Goal: Information Seeking & Learning: Learn about a topic

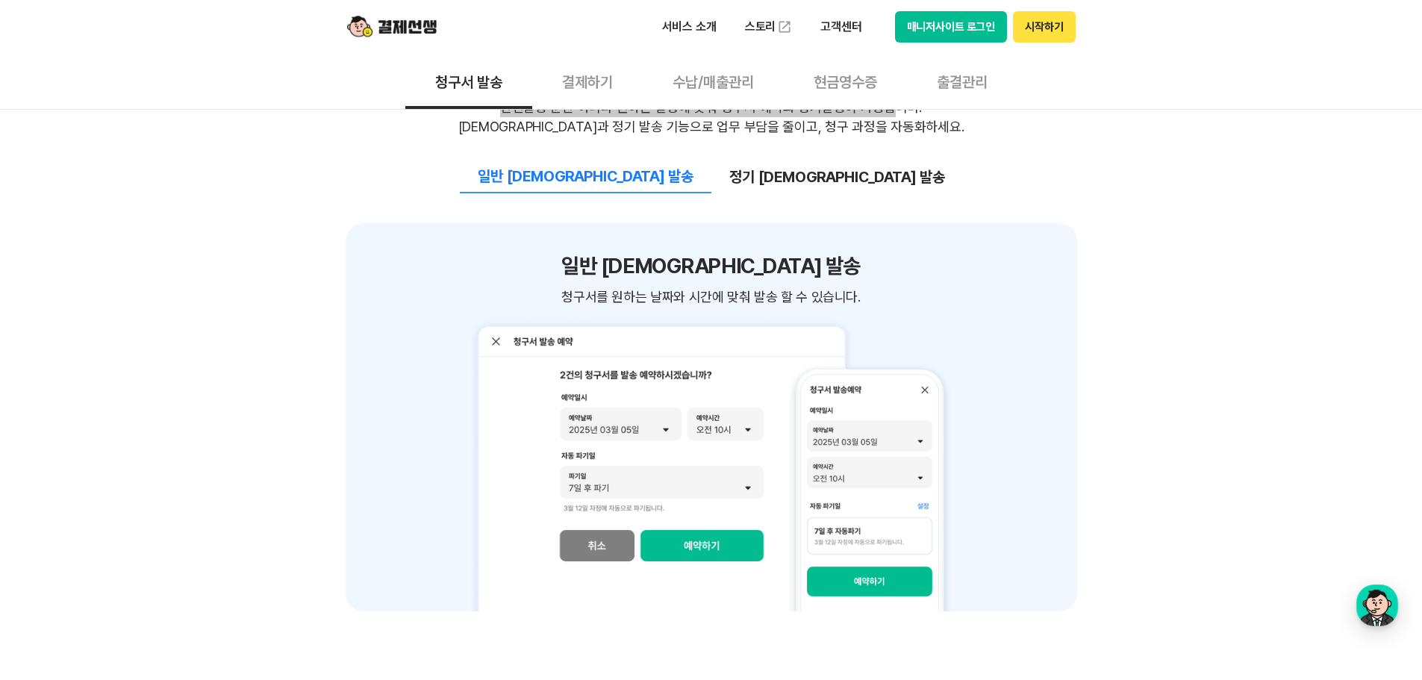
scroll to position [1567, 0]
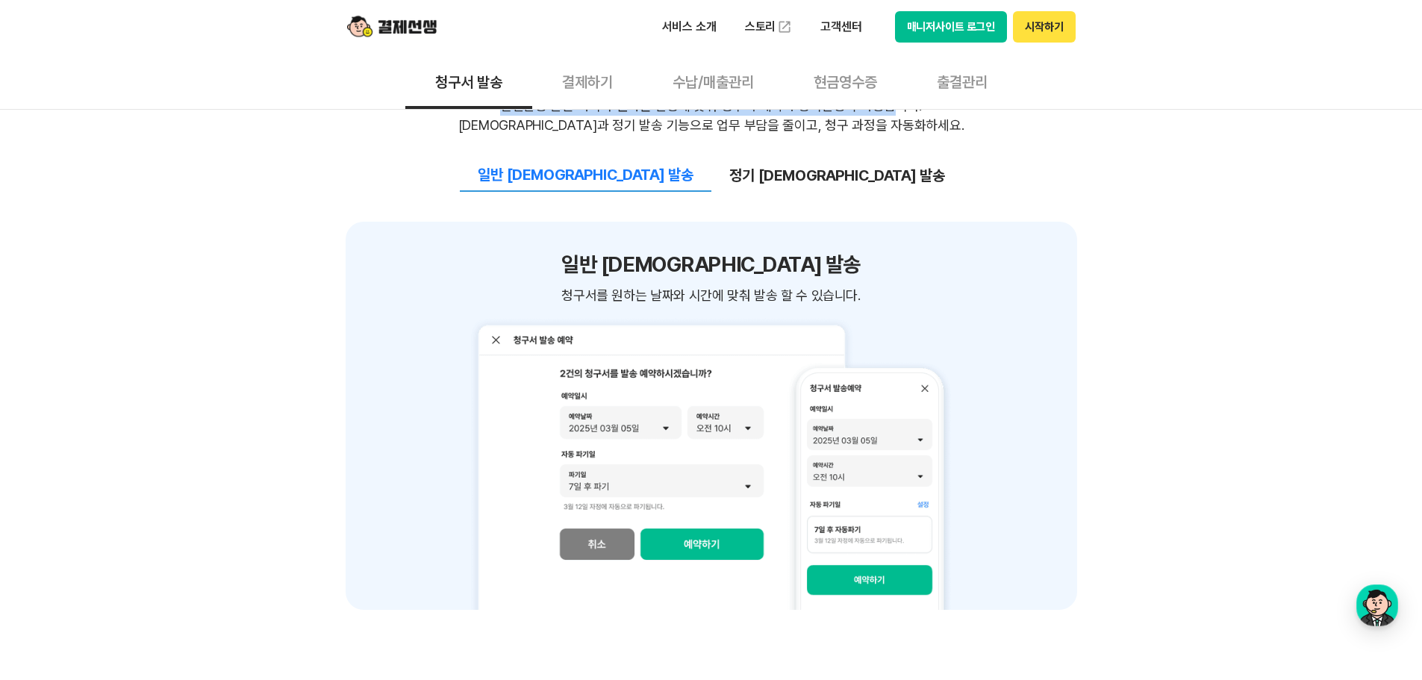
click at [778, 168] on button "정기 예약 발송" at bounding box center [836, 175] width 251 height 31
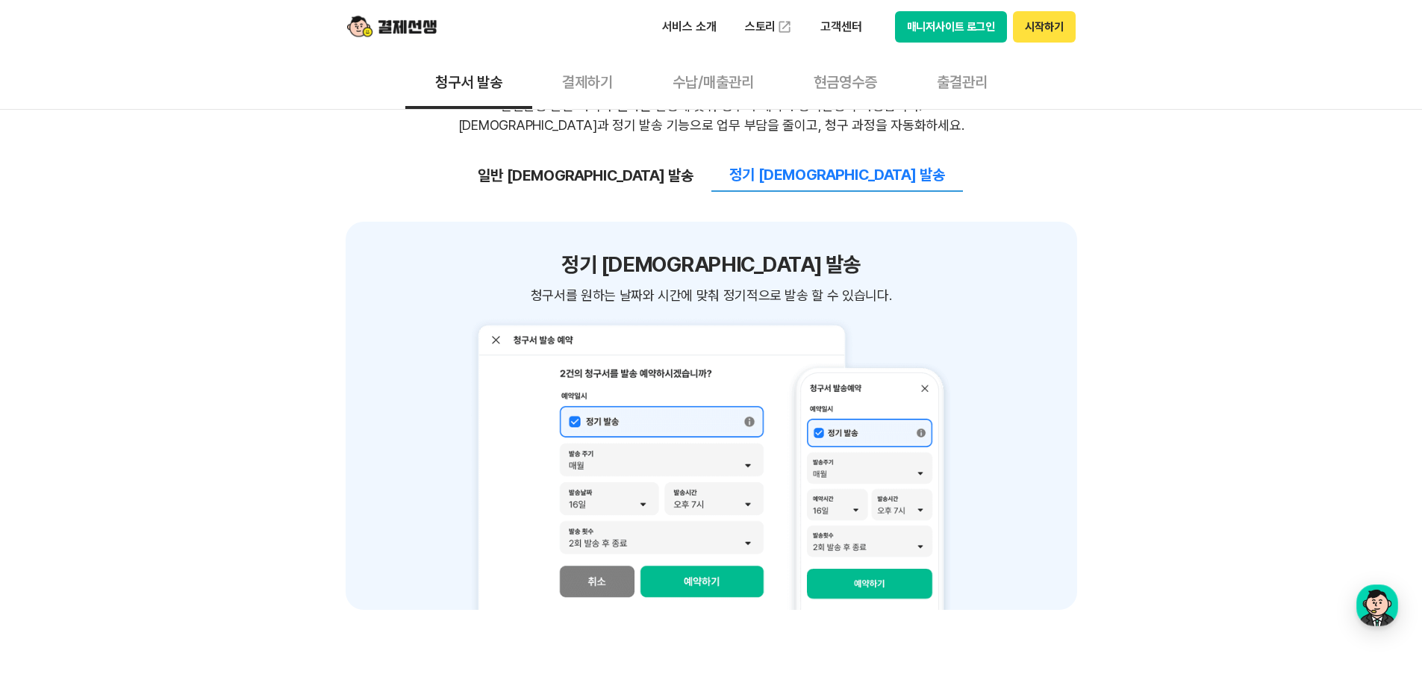
click at [684, 175] on button "일반 예약 발송" at bounding box center [585, 175] width 251 height 31
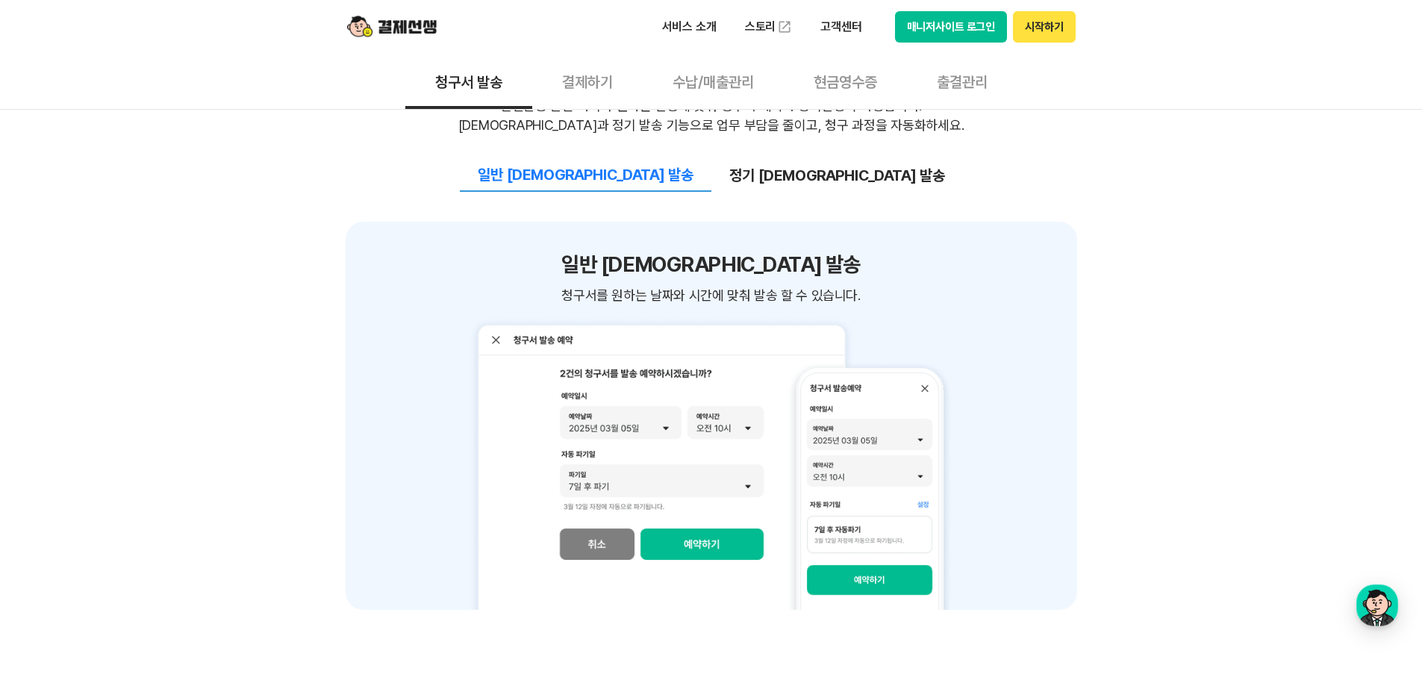
click at [775, 175] on button "정기 예약 발송" at bounding box center [836, 175] width 251 height 31
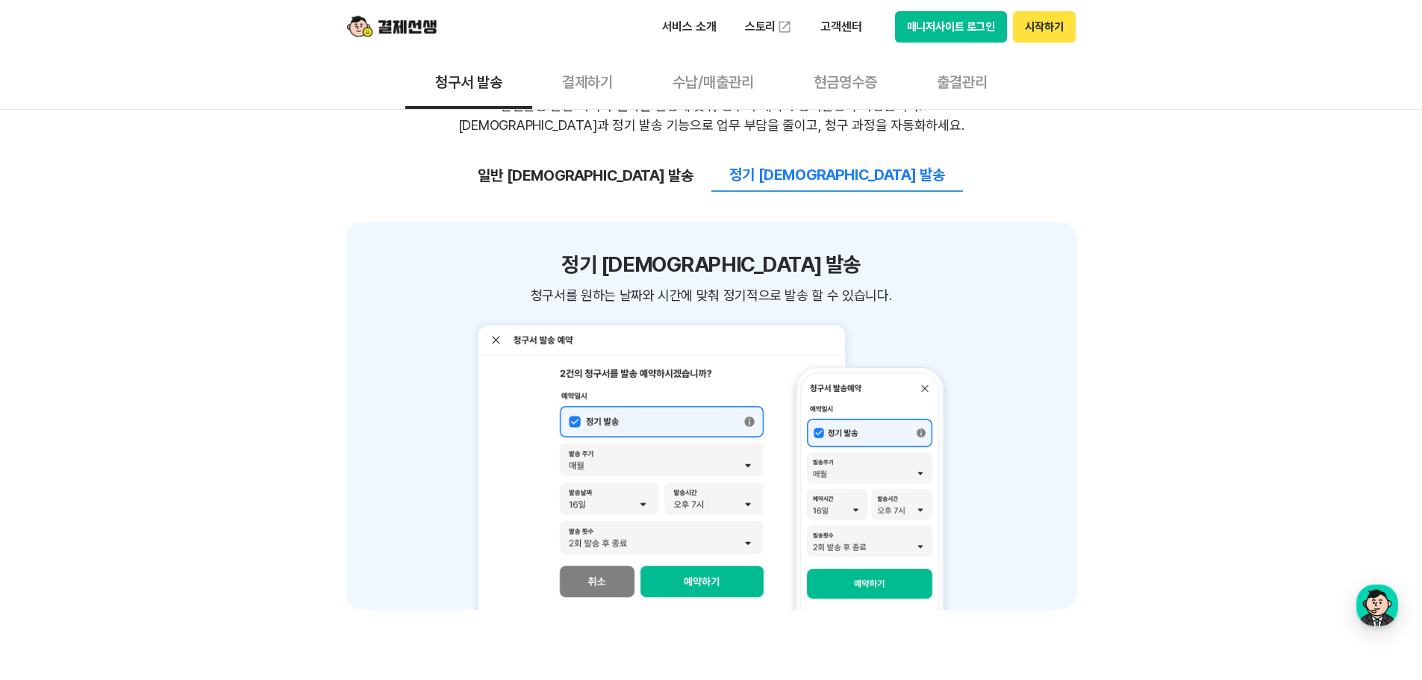
click at [668, 185] on button "일반 예약 발송" at bounding box center [585, 175] width 251 height 31
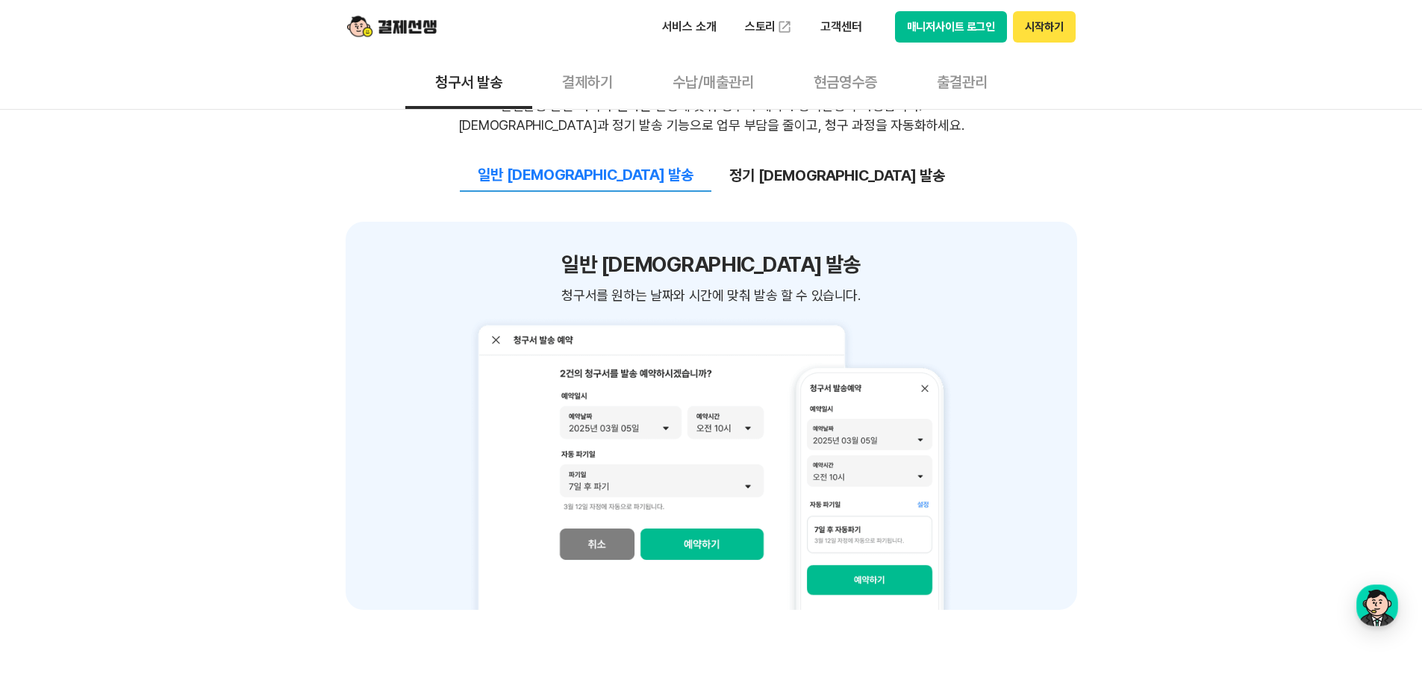
click at [749, 173] on button "정기 예약 발송" at bounding box center [836, 175] width 251 height 31
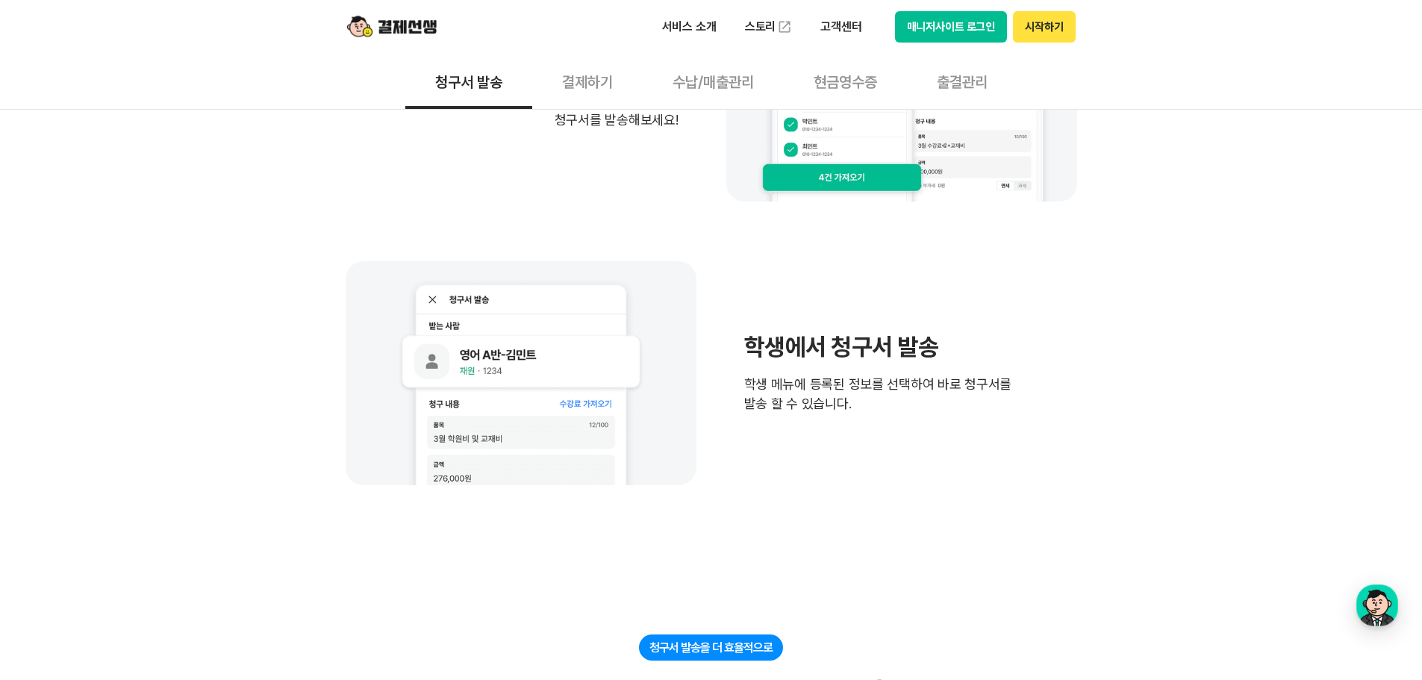
scroll to position [1045, 0]
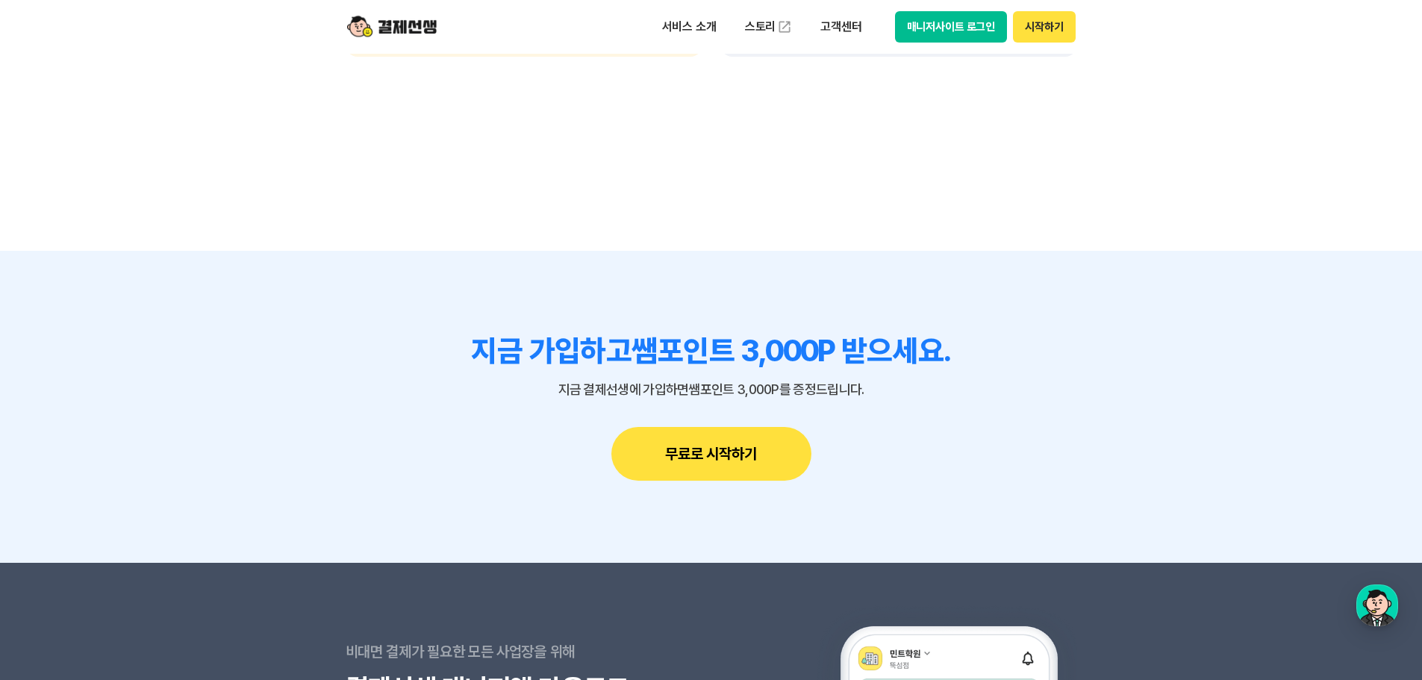
scroll to position [4030, 0]
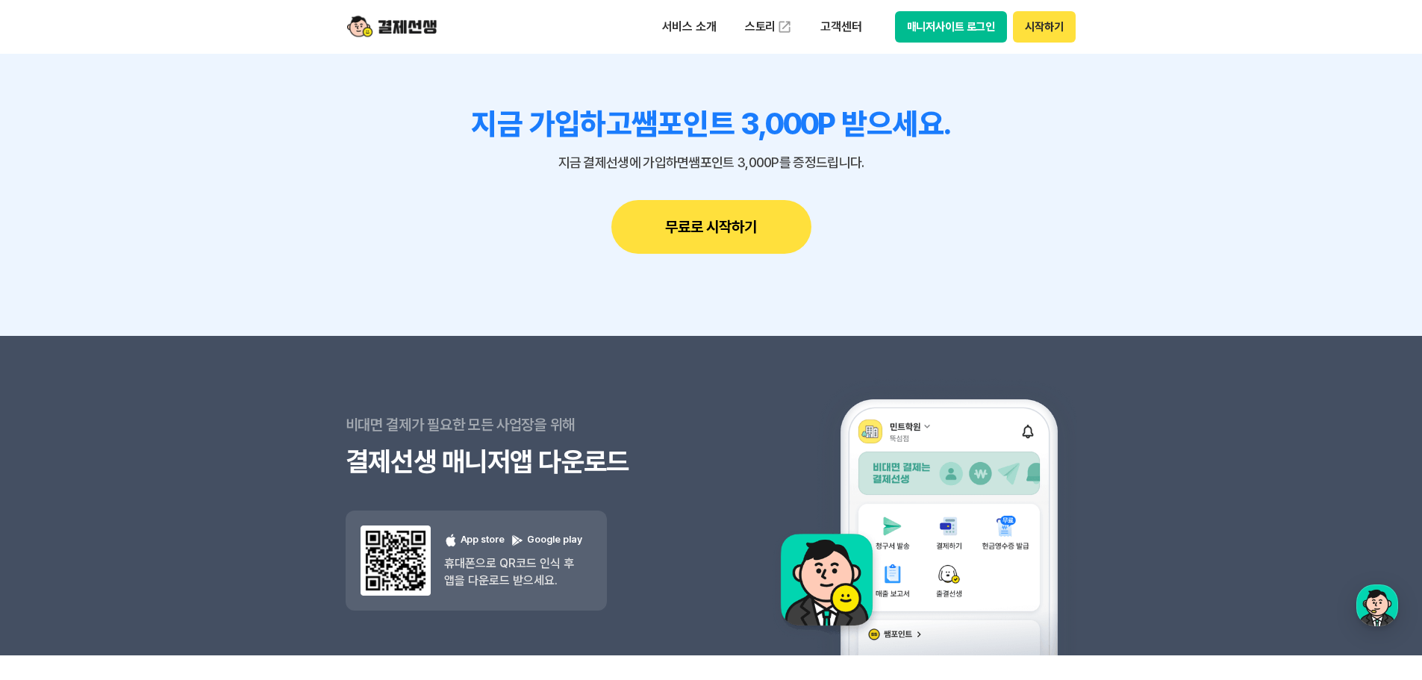
click at [1236, 275] on section "지금 가입하고 쌤포인트 3,000P 받으세요. 지금 결제선생에 가입하면 쌤포인트 3,000P를 증정드립니다. 무료로 시작하기" at bounding box center [711, 180] width 1422 height 312
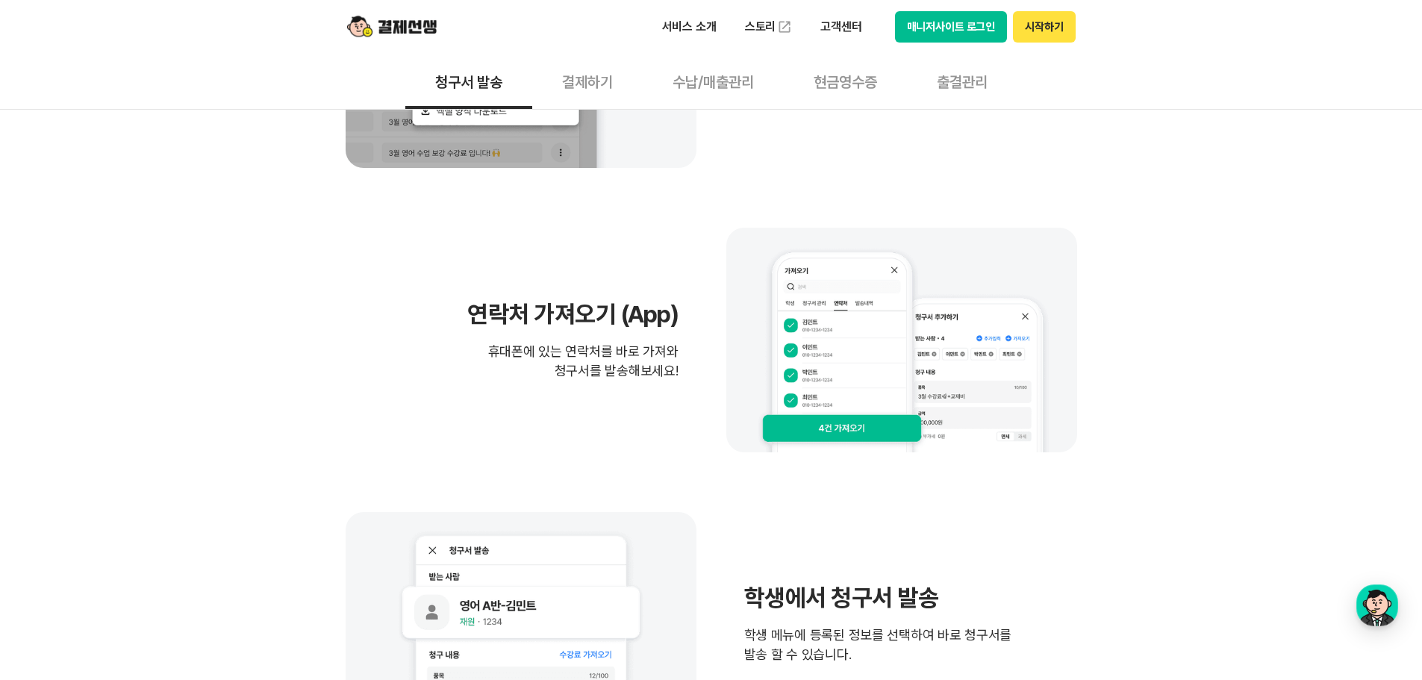
scroll to position [0, 0]
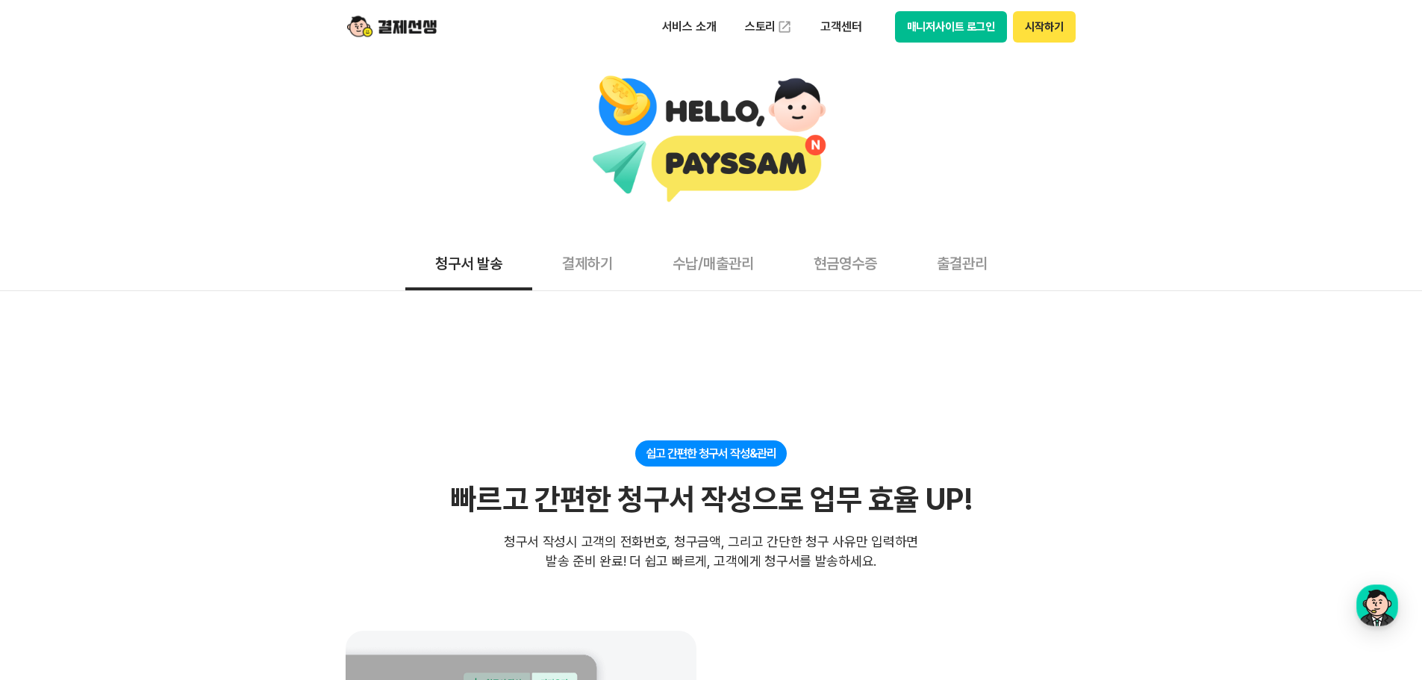
click at [590, 273] on button "결제하기" at bounding box center [587, 262] width 110 height 55
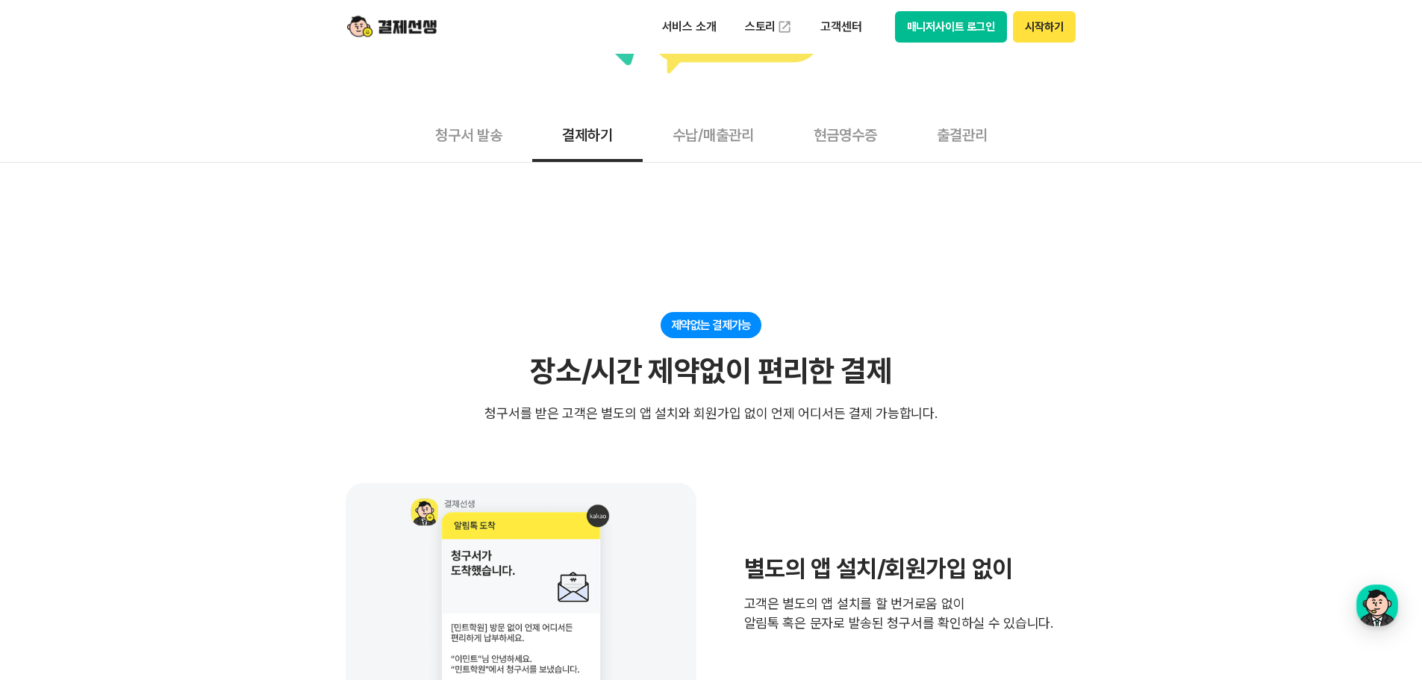
scroll to position [75, 0]
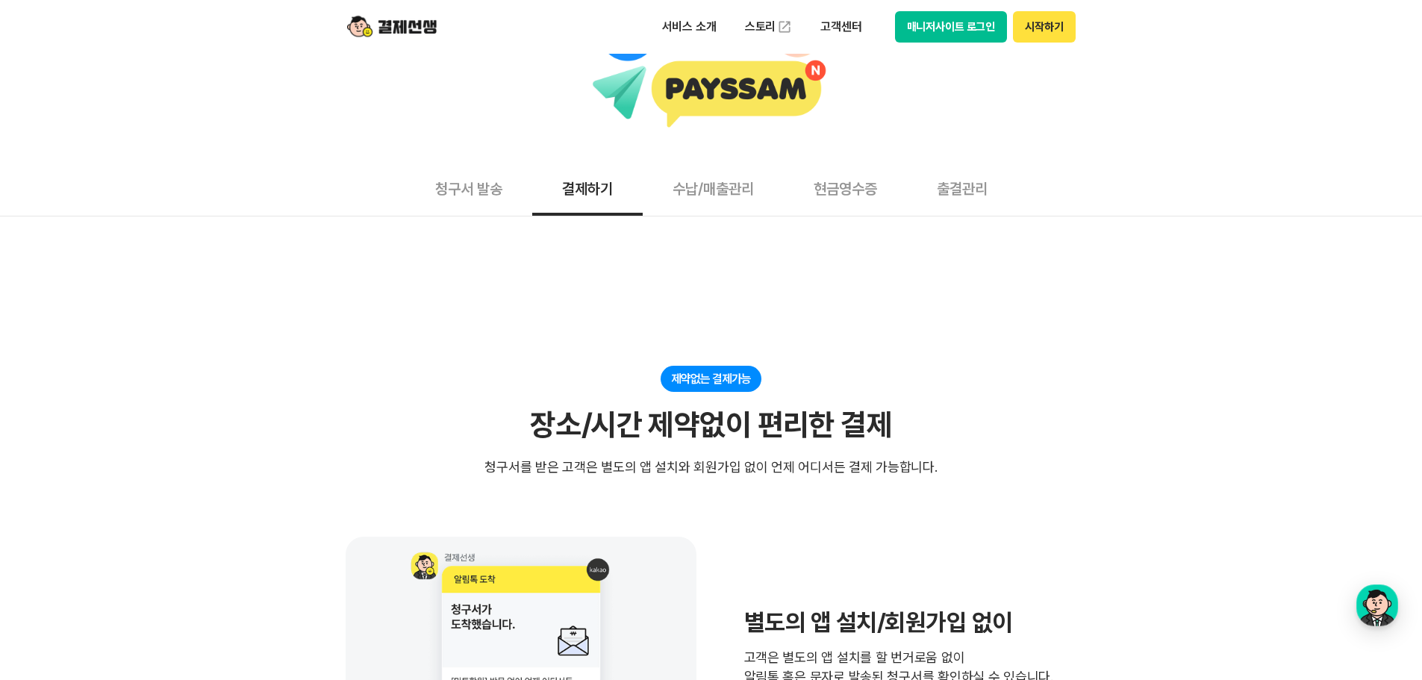
drag, startPoint x: 1010, startPoint y: 417, endPoint x: 941, endPoint y: 443, distance: 73.2
click at [1010, 418] on div "제약없는 결제가능 장소/시간 제약없이 편리한 결제 청구서를 받은 고객은 별도의 앱 설치와 회원가입 없이 언제 어디서든 결제 가능합니다." at bounding box center [711, 421] width 731 height 111
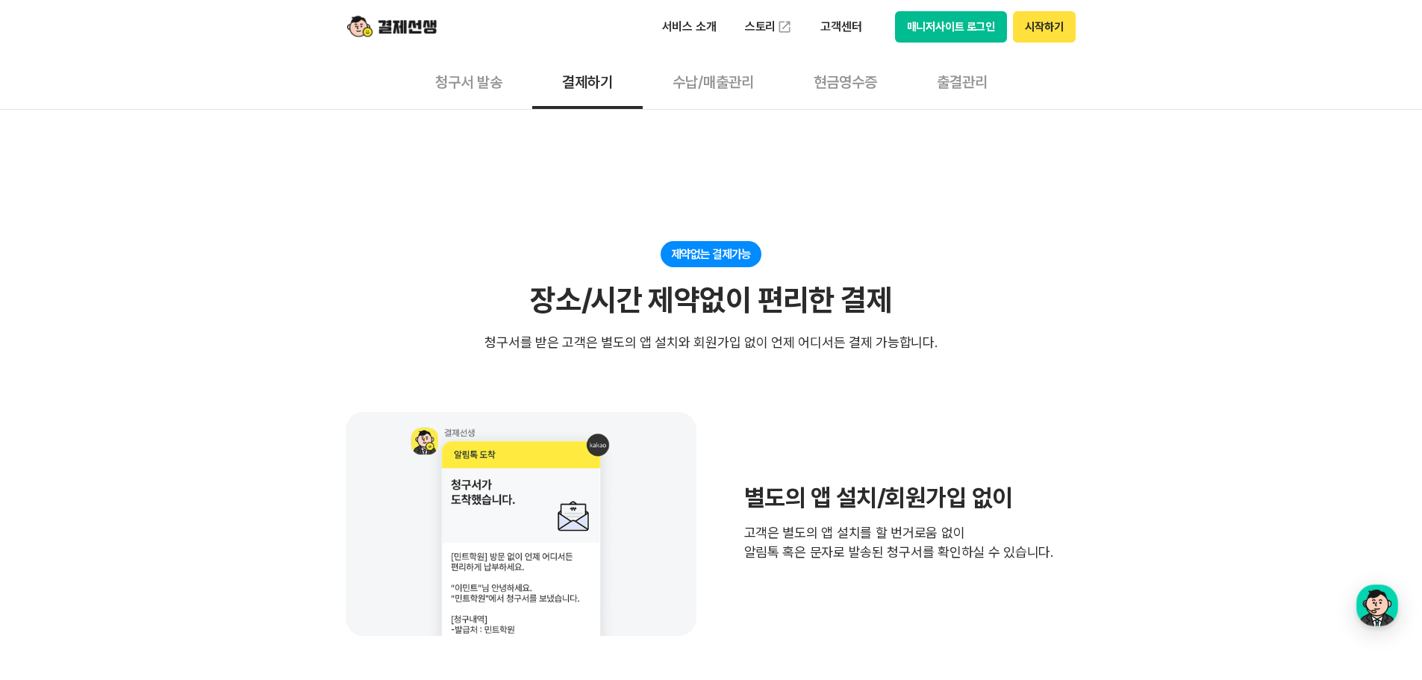
scroll to position [299, 0]
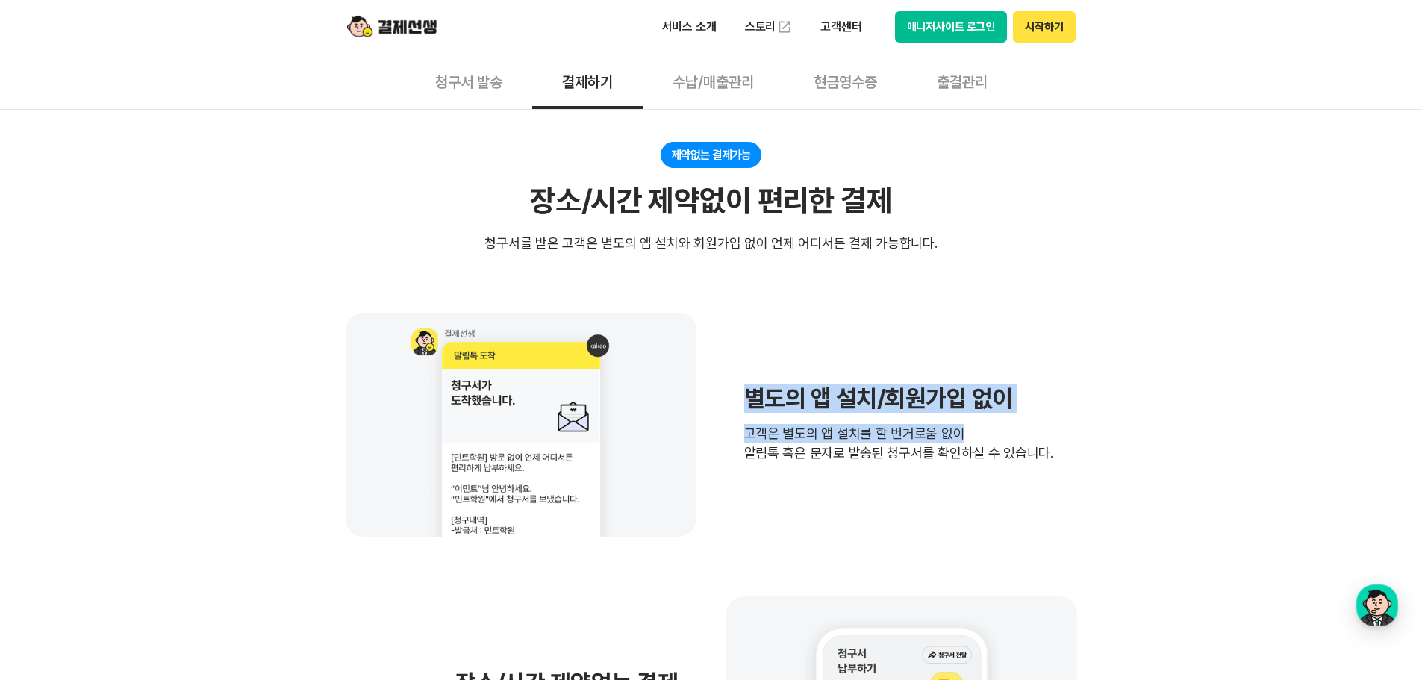
drag, startPoint x: 744, startPoint y: 403, endPoint x: 1072, endPoint y: 430, distance: 328.7
click at [1072, 430] on div "별도의 앱 설치/회원가입 없이 고객은 별도의 앱 설치를 할 번거로움 없이 알림톡 혹은 문자로 발송된 청구서를 확인하실 수 있습니다." at bounding box center [711, 425] width 731 height 224
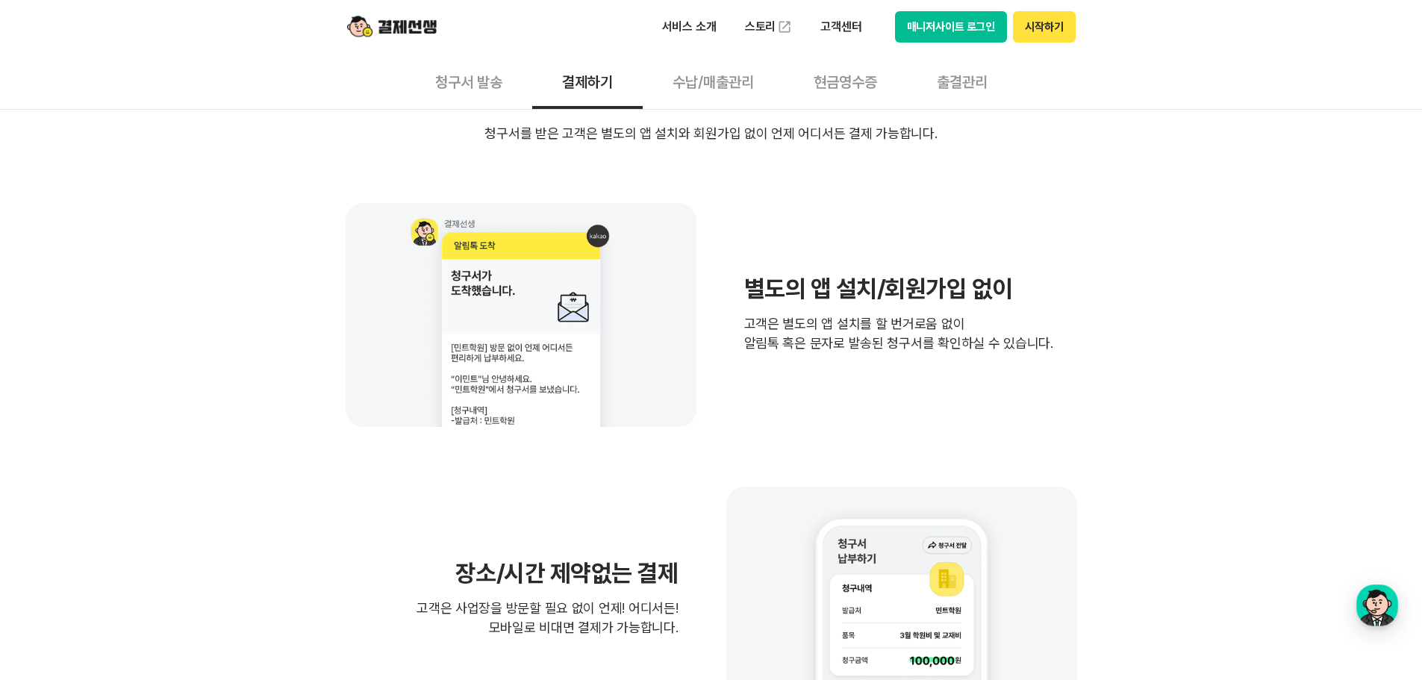
scroll to position [448, 0]
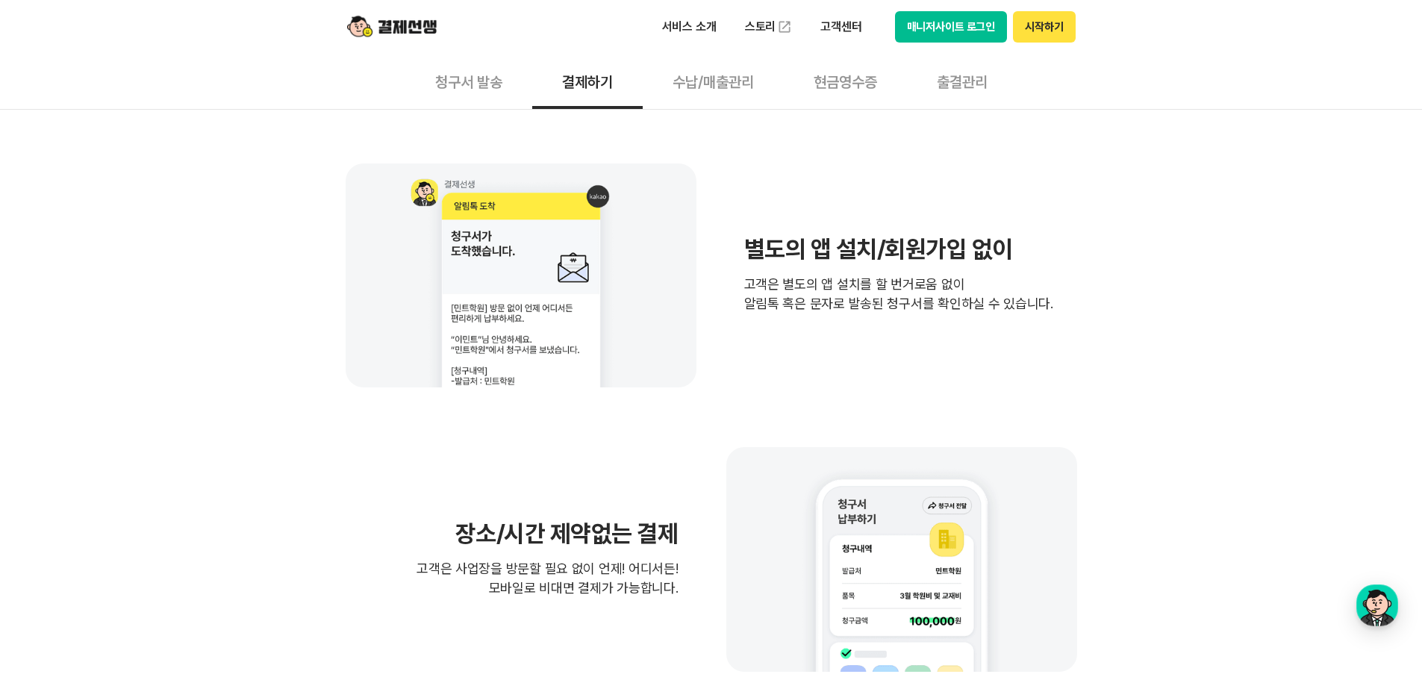
drag, startPoint x: 751, startPoint y: 299, endPoint x: 1083, endPoint y: 299, distance: 332.1
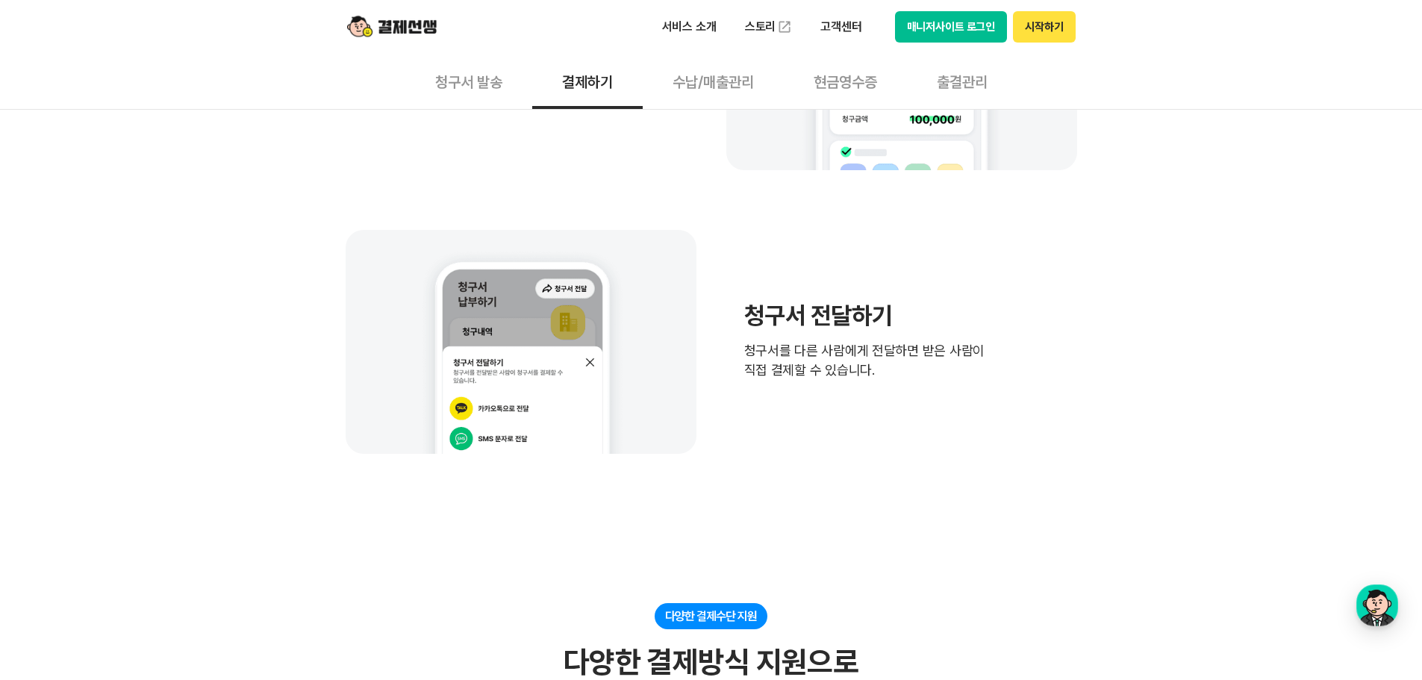
scroll to position [970, 0]
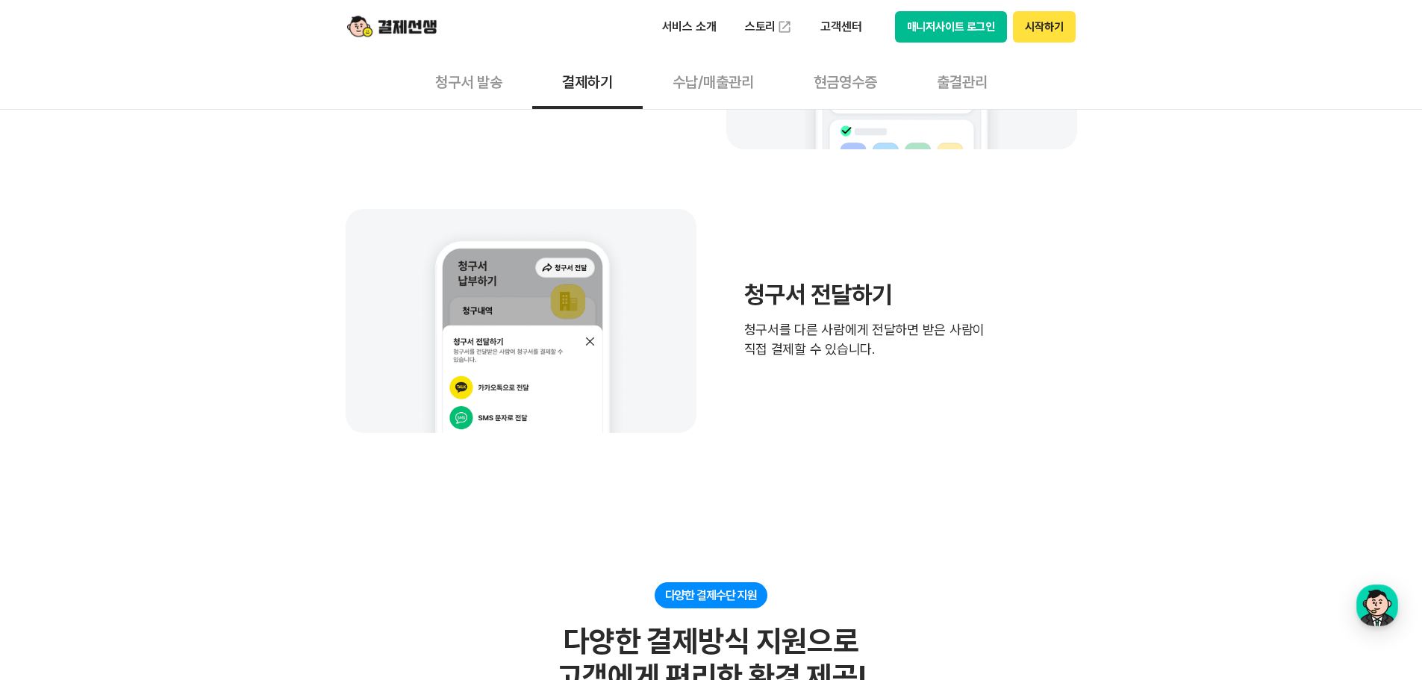
drag, startPoint x: 1143, startPoint y: 335, endPoint x: 1152, endPoint y: 335, distance: 9.0
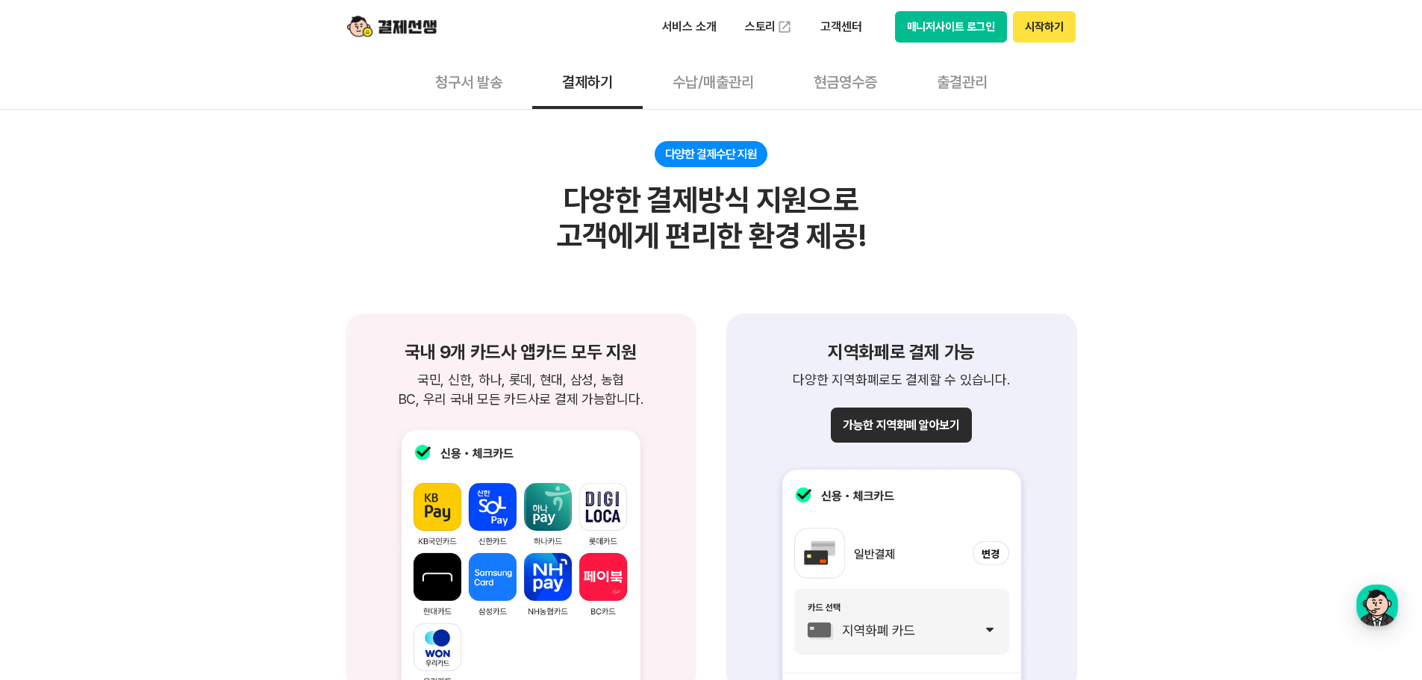
scroll to position [1493, 0]
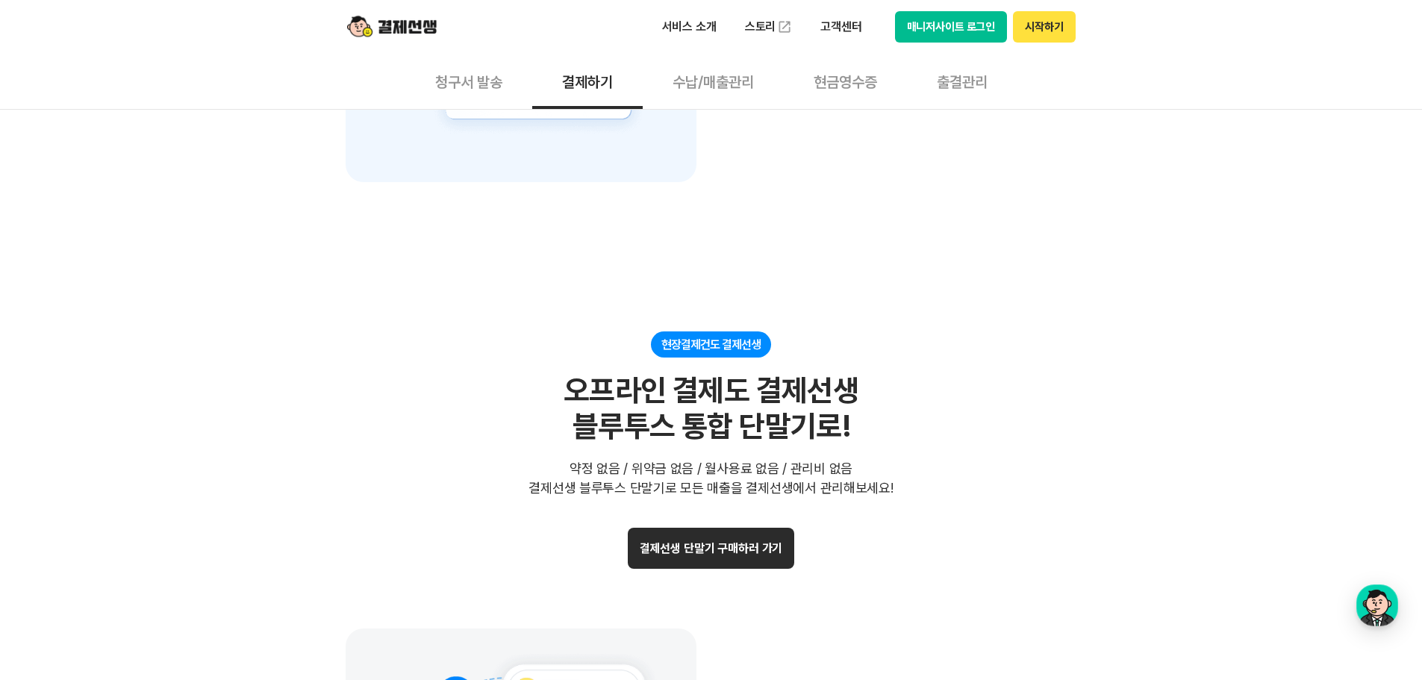
scroll to position [2761, 0]
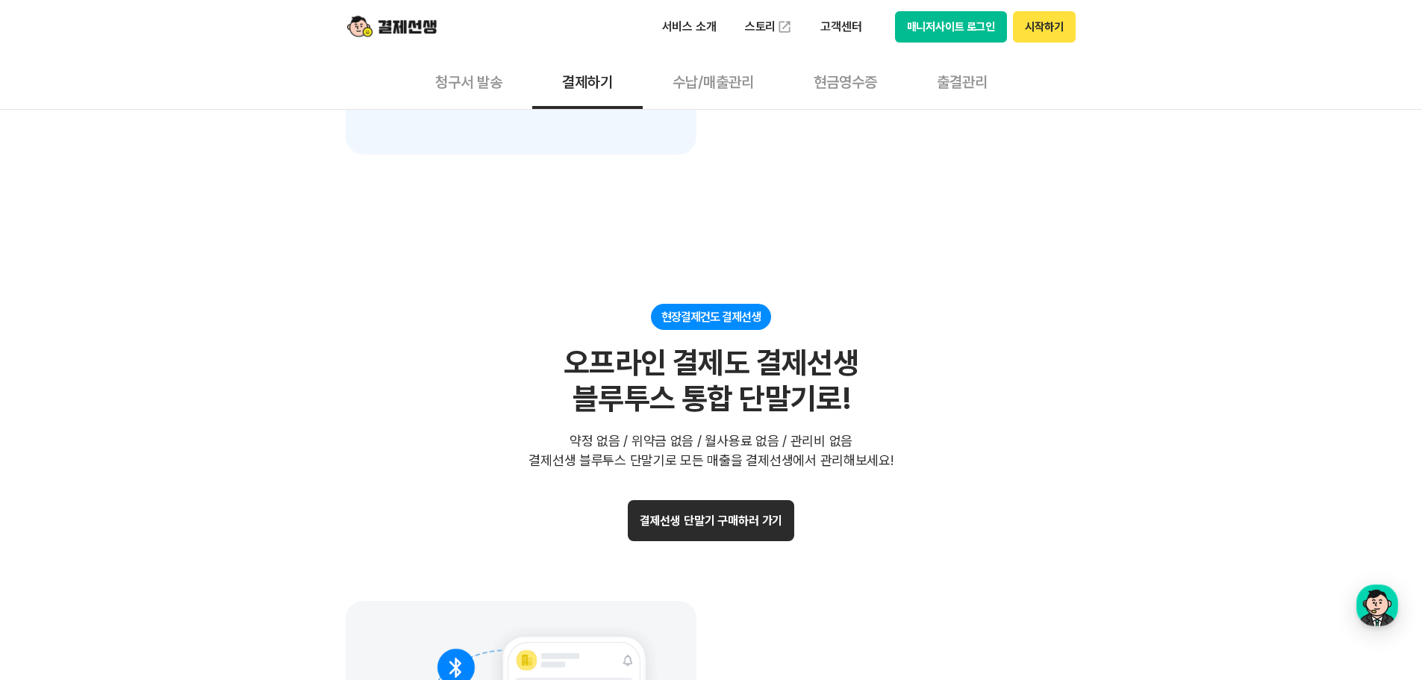
click at [1064, 343] on div "현장결제건도 결제선생 오프라인 결제도 결제선생 블루투스 통합 단말기로! 약정 없음 / 위약금 없음 / 월사용료 없음 / 관리비 없음 결제선생 …" at bounding box center [711, 387] width 731 height 166
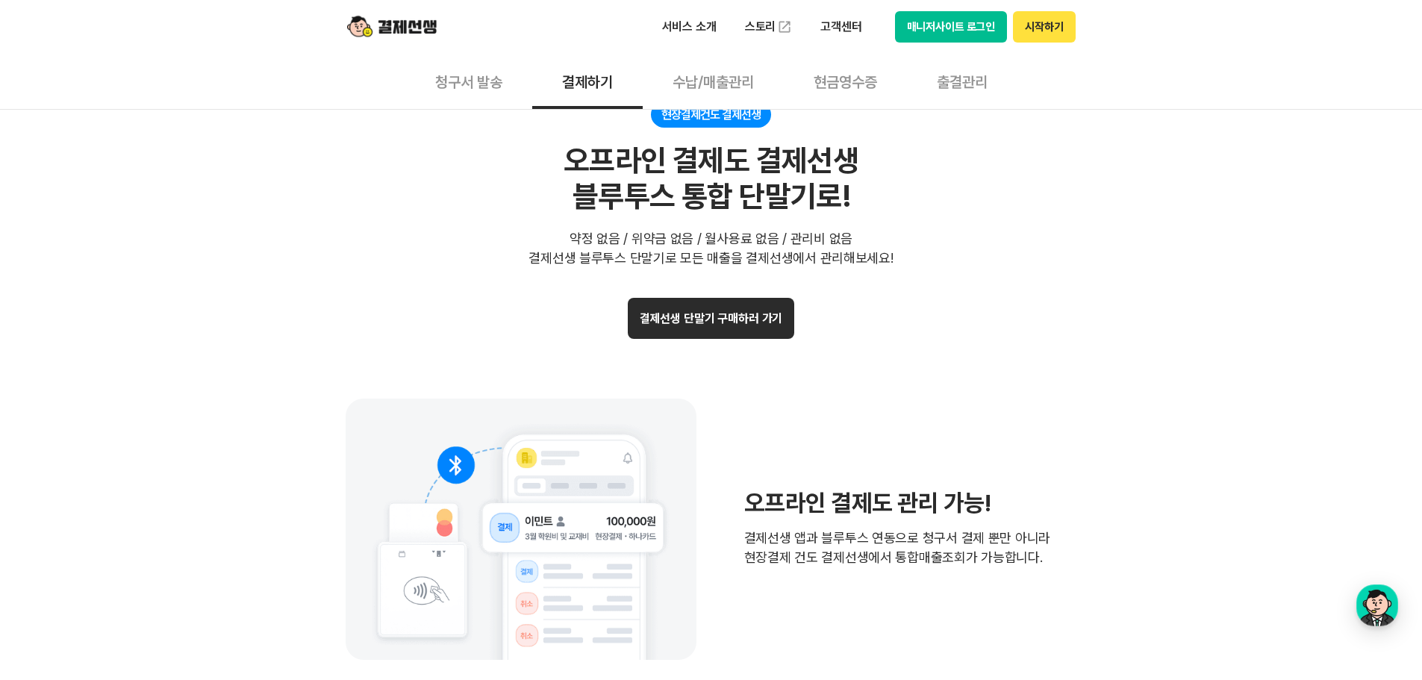
scroll to position [2985, 0]
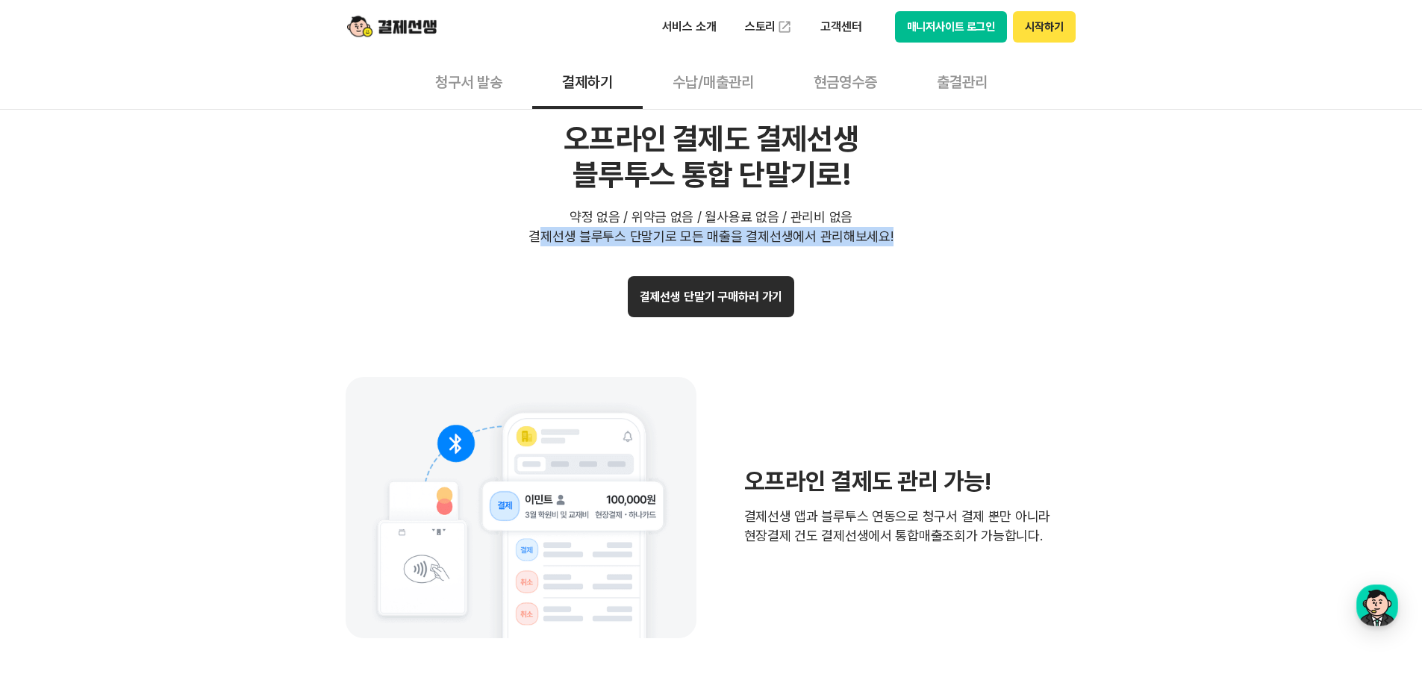
drag, startPoint x: 545, startPoint y: 232, endPoint x: 902, endPoint y: 233, distance: 357.5
click at [902, 233] on div "현장결제건도 결제선생 오프라인 결제도 결제선생 블루투스 통합 단말기로! 약정 없음 / 위약금 없음 / 월사용료 없음 / 관리비 없음 결제선생 …" at bounding box center [711, 163] width 731 height 166
click at [1004, 268] on section "현장결제건도 결제선생 오프라인 결제도 결제선생 블루투스 통합 단말기로! 약정 없음 / 위약금 없음 / 월사용료 없음 / 관리비 없음 결제선생 …" at bounding box center [711, 520] width 731 height 880
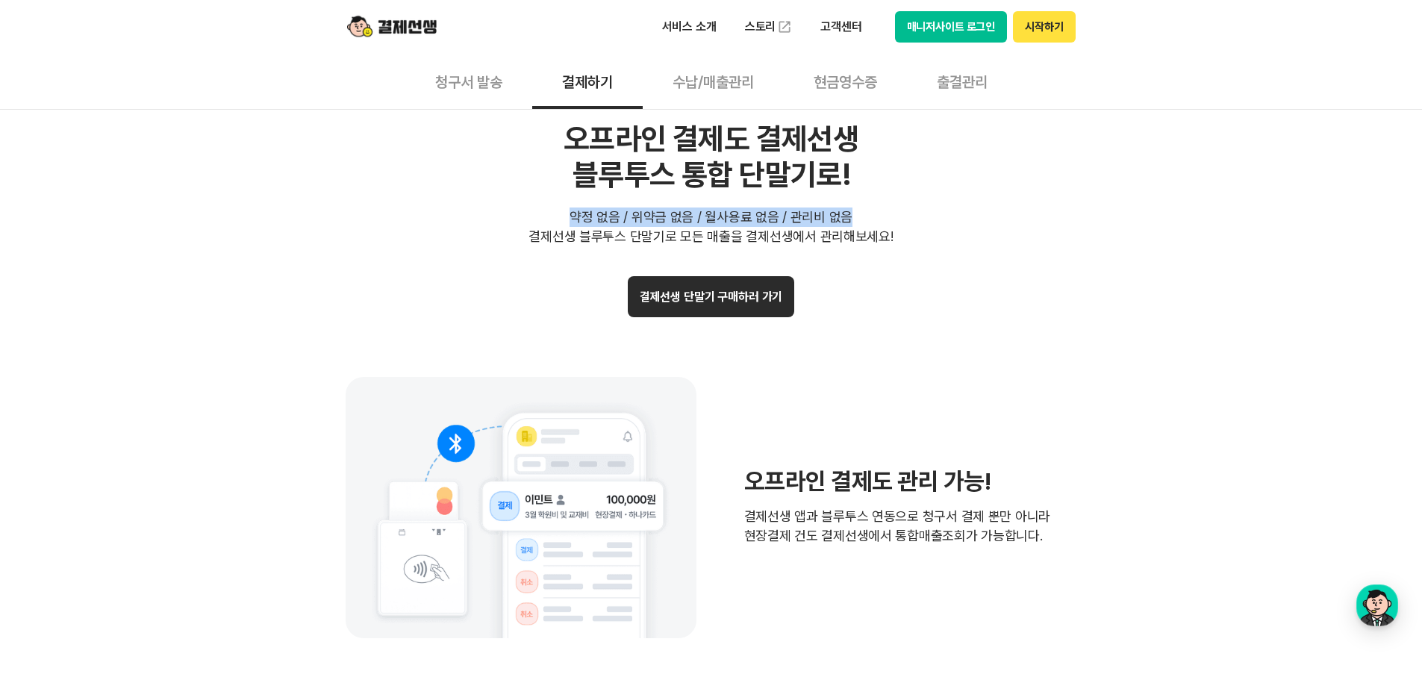
drag, startPoint x: 578, startPoint y: 213, endPoint x: 863, endPoint y: 212, distance: 284.3
click at [863, 212] on div "약정 없음 / 위약금 없음 / 월사용료 없음 / 관리비 없음 결제선생 블루투스 단말기로 모든 매출을 결제선생에서 관리해보세요!" at bounding box center [710, 226] width 364 height 39
copy div "약정 없음 / 위약금 없음 / 월사용료 없음 / 관리비 없음"
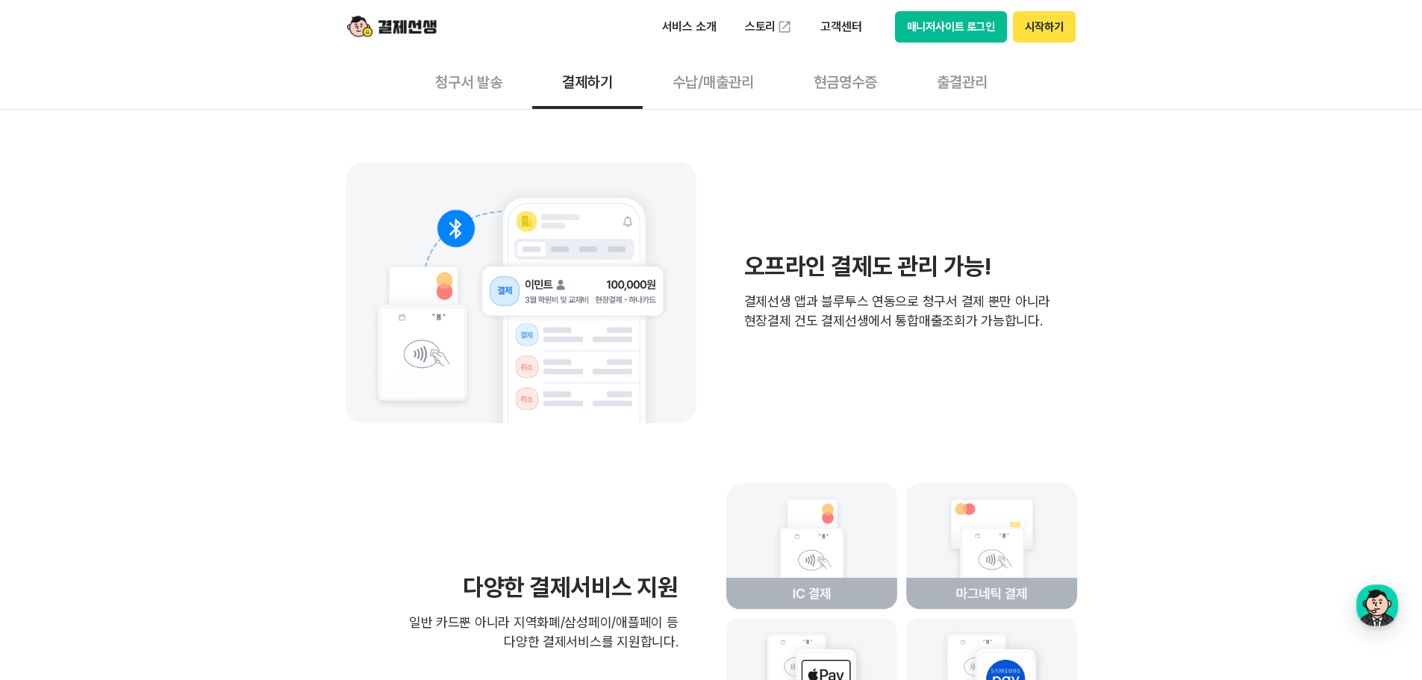
scroll to position [3209, 0]
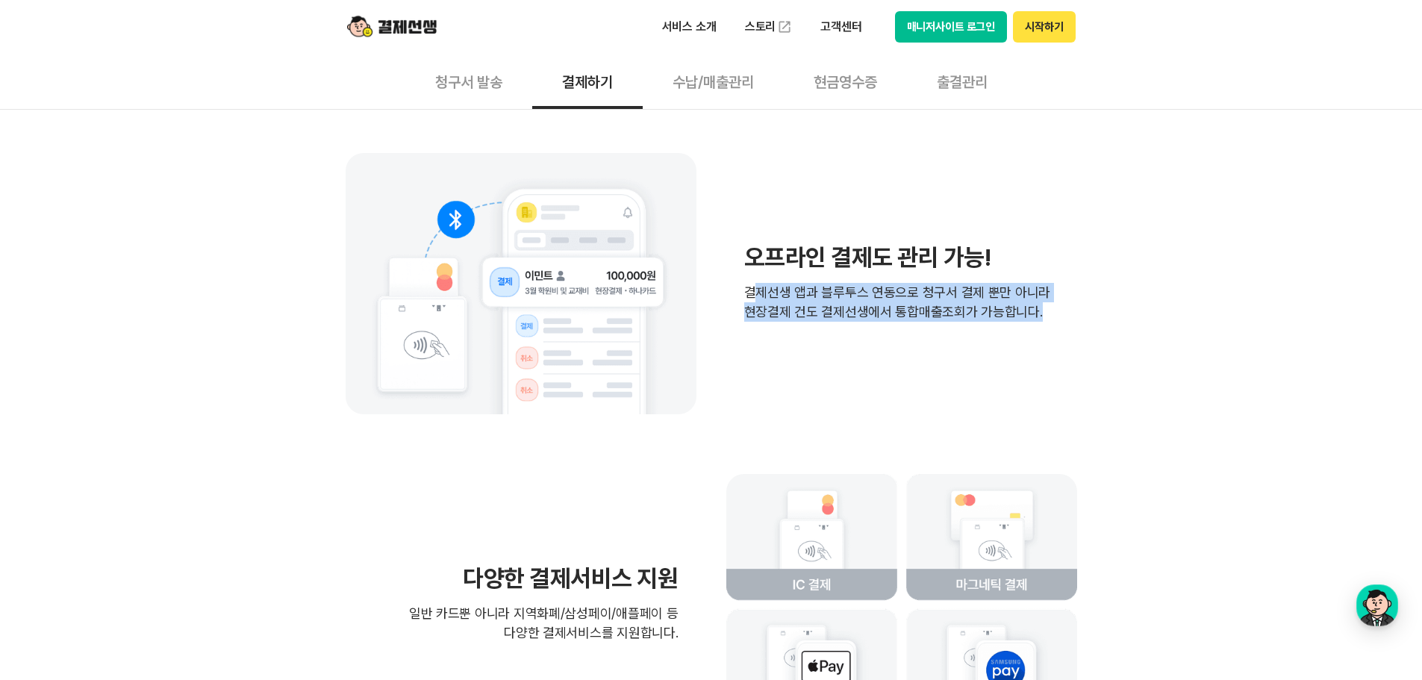
drag, startPoint x: 883, startPoint y: 296, endPoint x: 1057, endPoint y: 306, distance: 174.9
click at [1057, 306] on div "오프라인 결제도 관리 가능! 결제선생 앱과 블루투스 연동으로 청구서 결제 뿐만 아니라 현장결제 건도 결제선생에서 통합매출조회가 가능합니다." at bounding box center [711, 283] width 731 height 261
click at [997, 313] on p "결제선생 앱과 블루투스 연동으로 청구서 결제 뿐만 아니라 현장결제 건도 결제선생에서 통합매출조회가 가능합니다." at bounding box center [897, 302] width 307 height 39
drag, startPoint x: 919, startPoint y: 292, endPoint x: 992, endPoint y: 315, distance: 76.7
click at [992, 315] on p "결제선생 앱과 블루투스 연동으로 청구서 결제 뿐만 아니라 현장결제 건도 결제선생에서 통합매출조회가 가능합니다." at bounding box center [897, 302] width 307 height 39
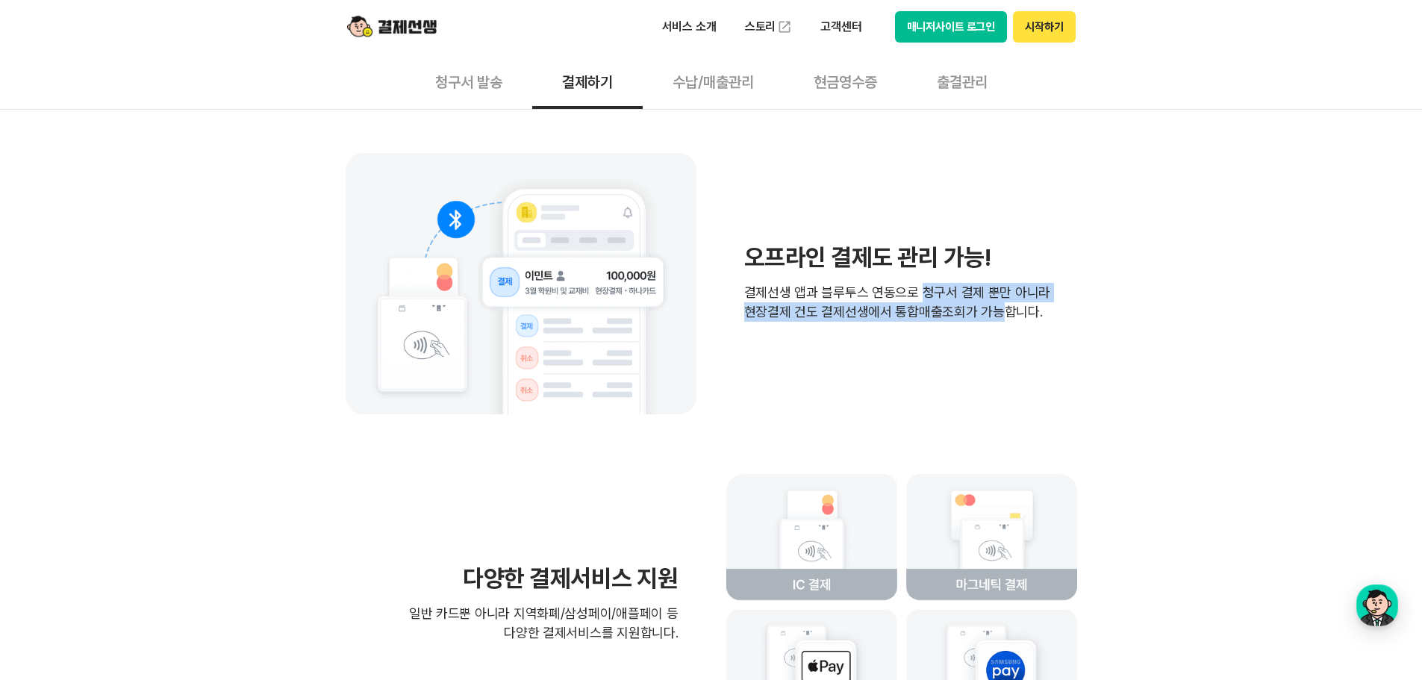
copy p "청구서 결제 뿐만 아니라 현장결제 건도 결제선생에서 통합매출조회가 가능"
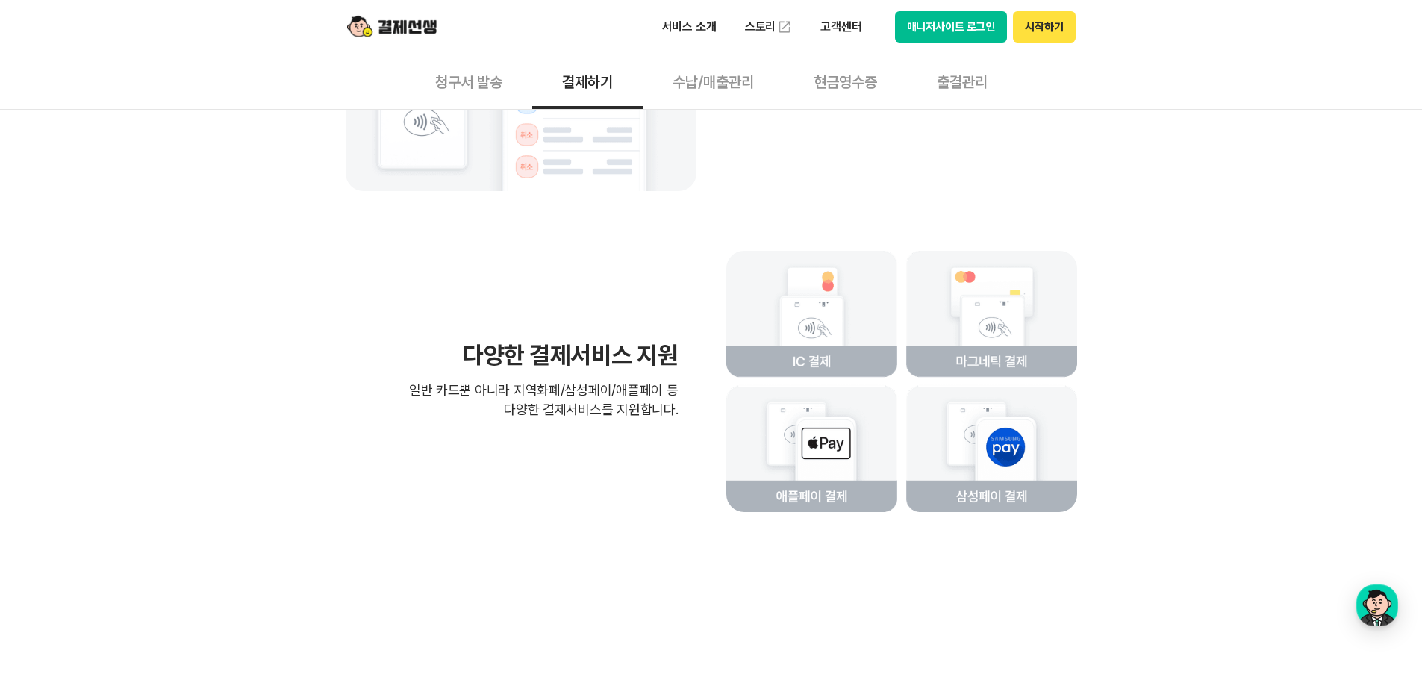
scroll to position [3433, 0]
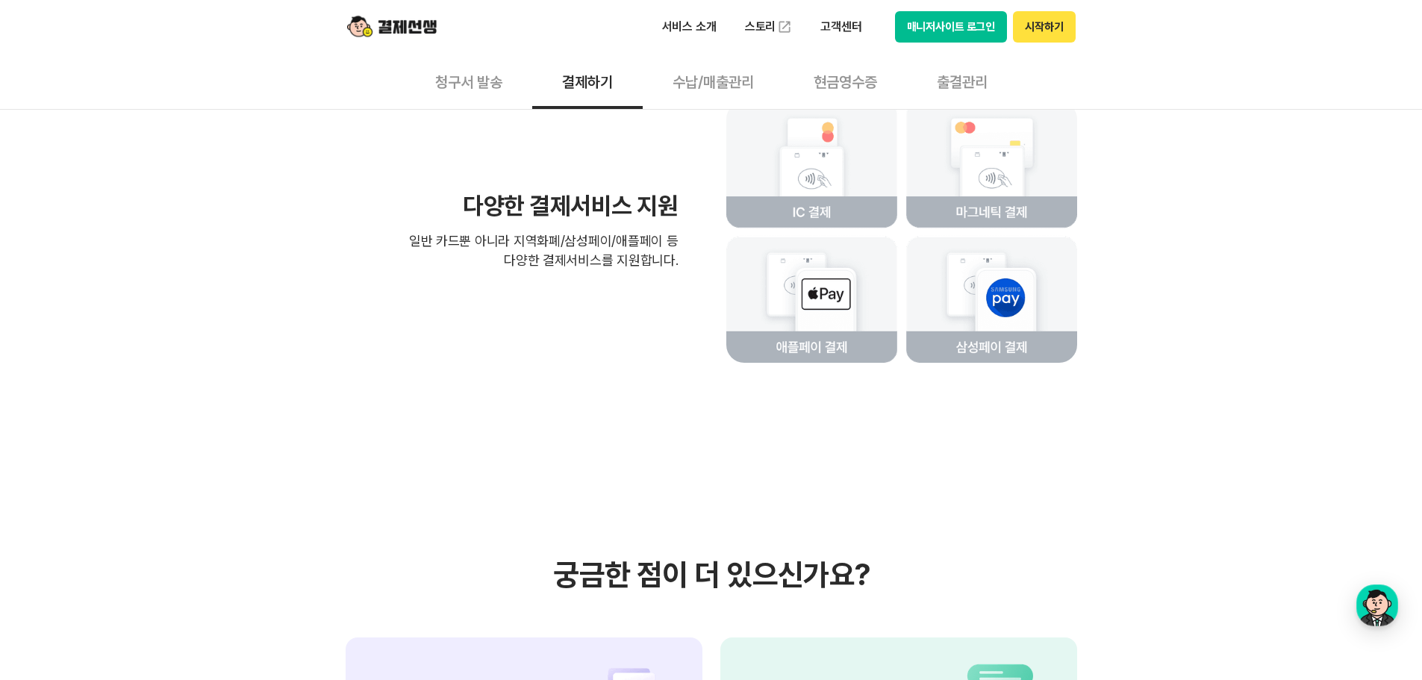
scroll to position [3582, 0]
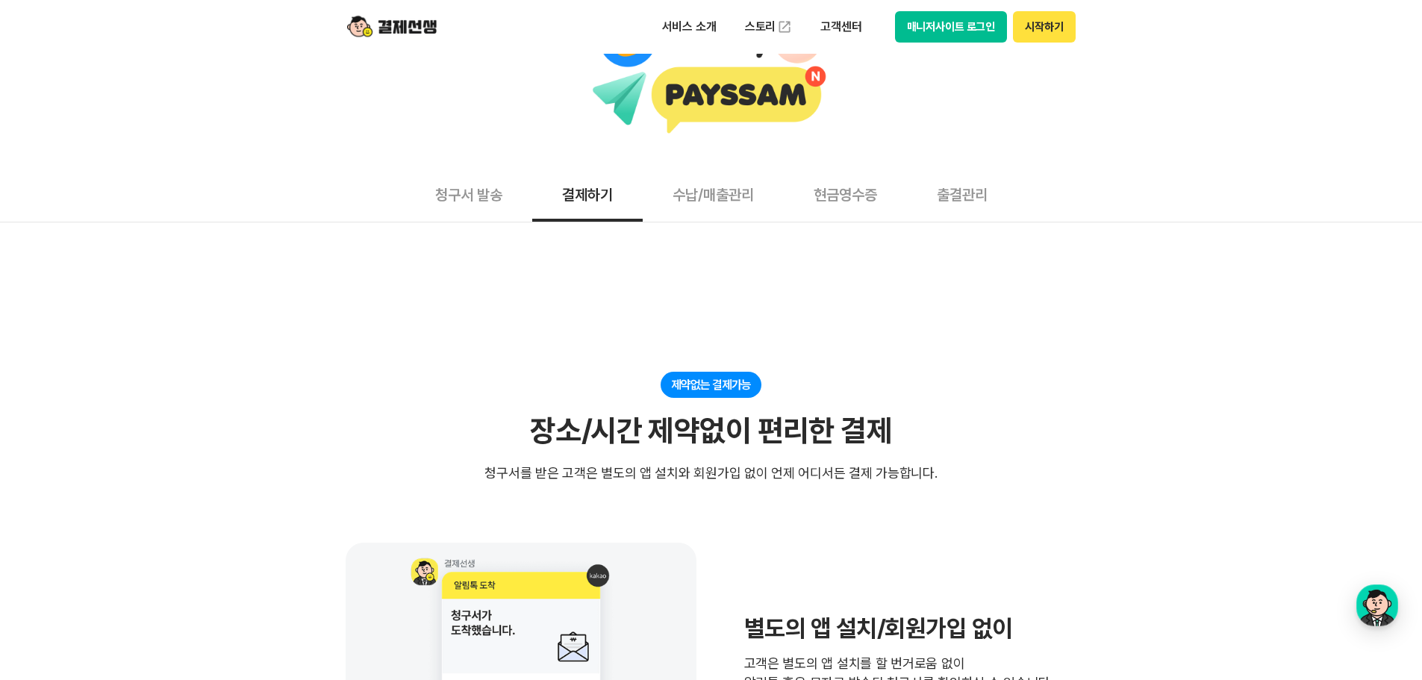
scroll to position [0, 0]
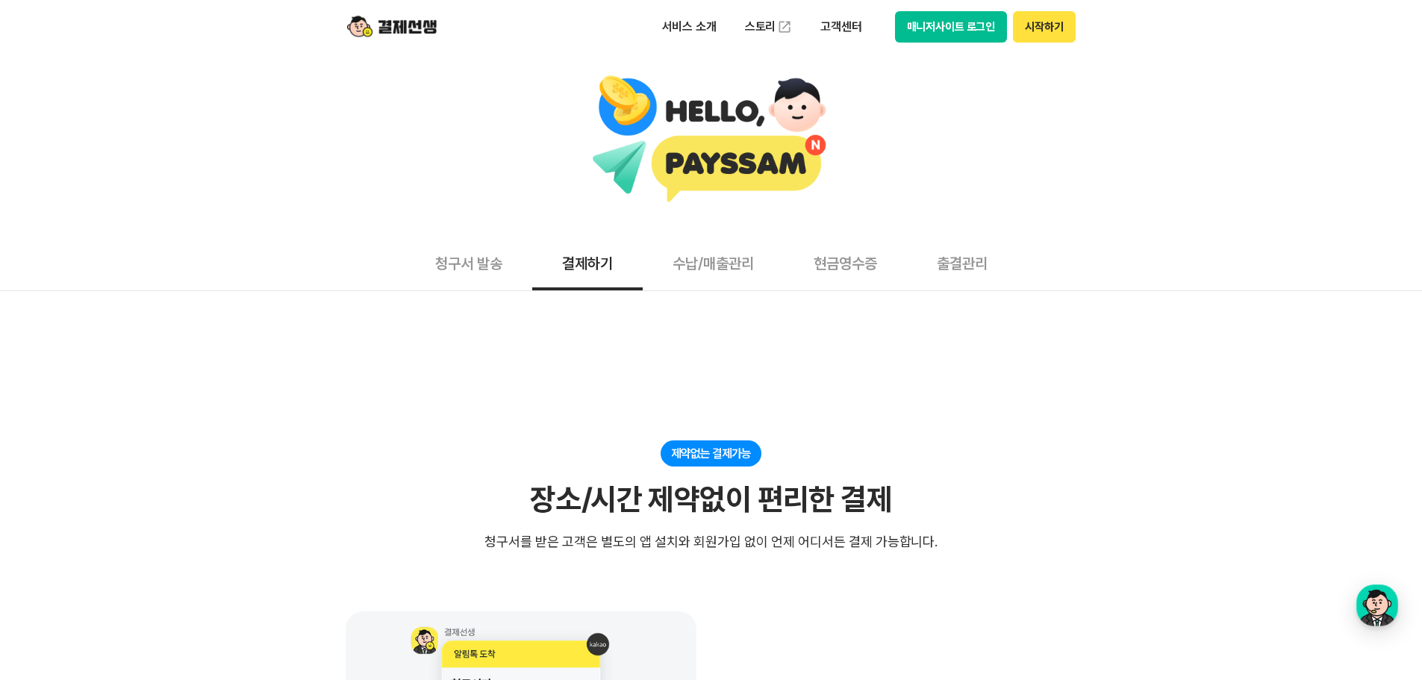
click at [722, 265] on button "수납/매출관리" at bounding box center [713, 262] width 141 height 55
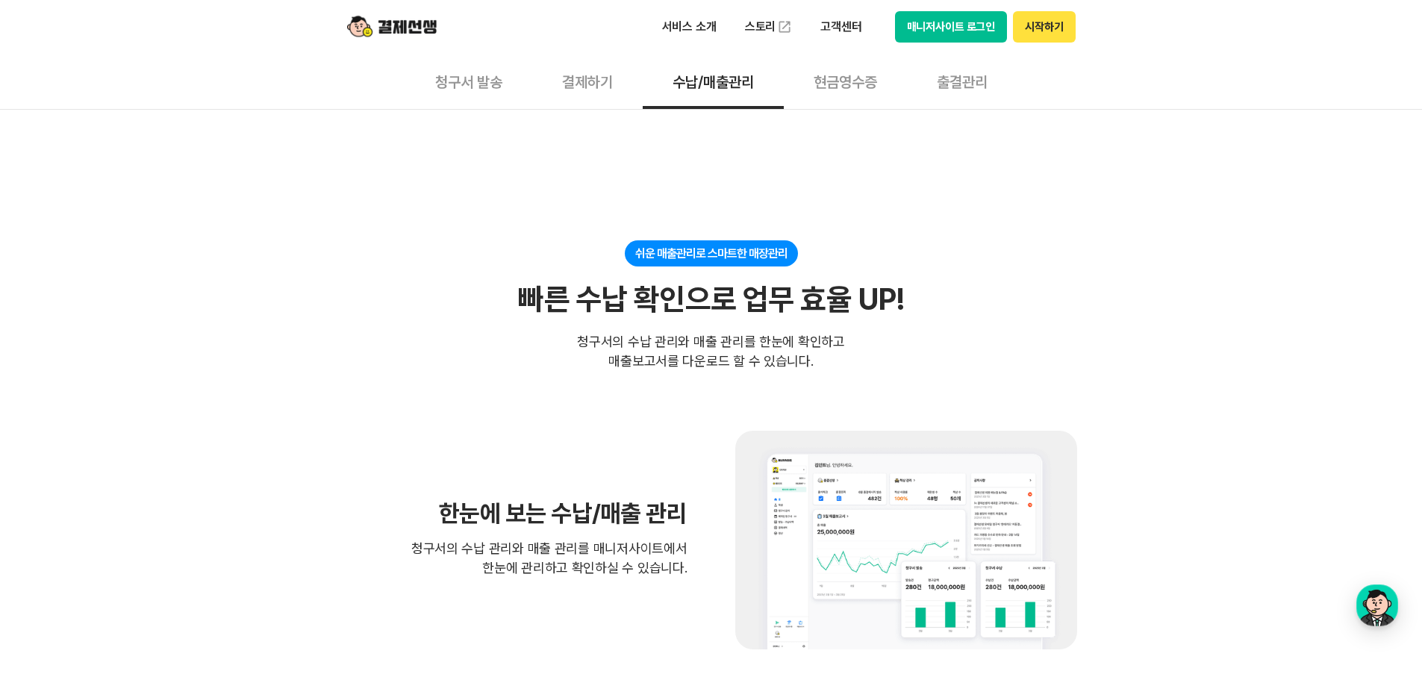
scroll to position [224, 0]
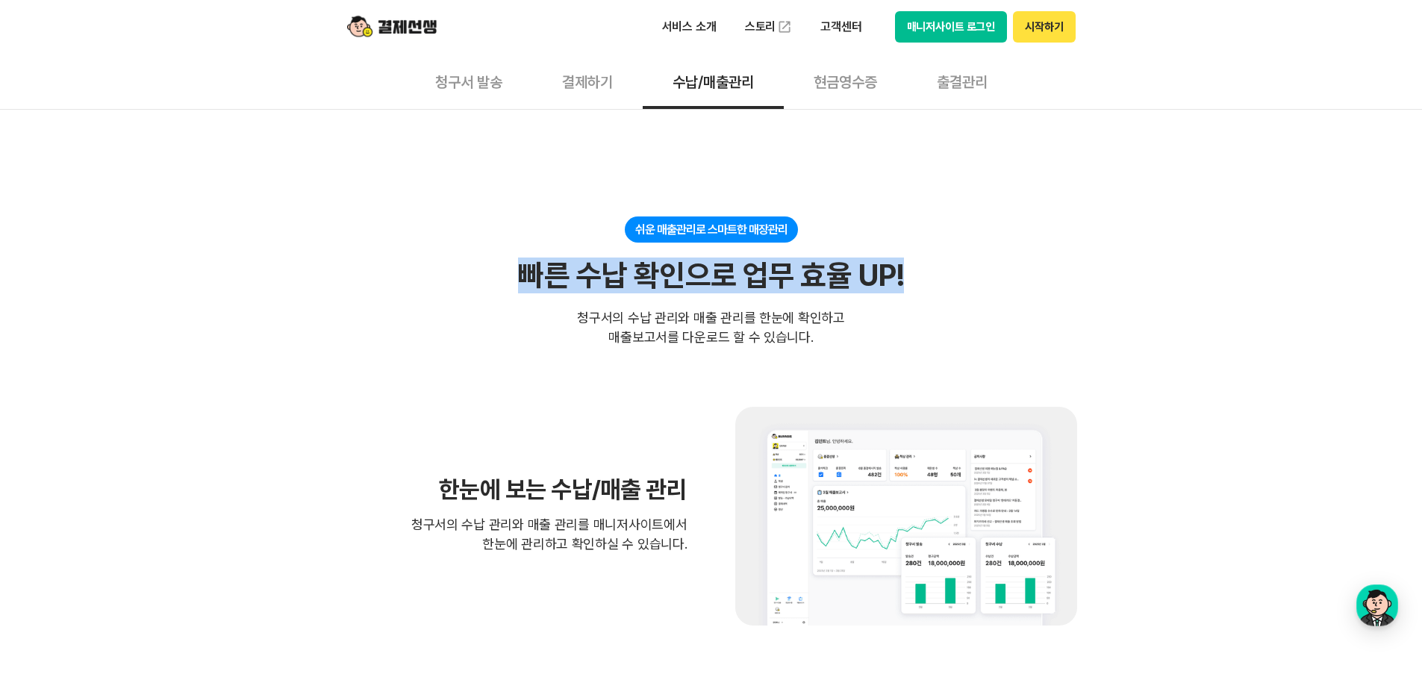
drag, startPoint x: 545, startPoint y: 270, endPoint x: 918, endPoint y: 270, distance: 373.1
click at [918, 270] on div "쉬운 매출관리로 스마트한 매장관리 빠른 수납 확인으로 업무 효율 UP! 빠른 수납 확인으로 업무 효율 UP! 청구서의 수납 관리와 매출 관리를…" at bounding box center [711, 281] width 731 height 131
click at [1031, 290] on div "쉬운 매출관리로 스마트한 매장관리 빠른 수납 확인으로 업무 효율 UP! 빠른 수납 확인으로 업무 효율 UP! 청구서의 수납 관리와 매출 관리를…" at bounding box center [711, 281] width 731 height 131
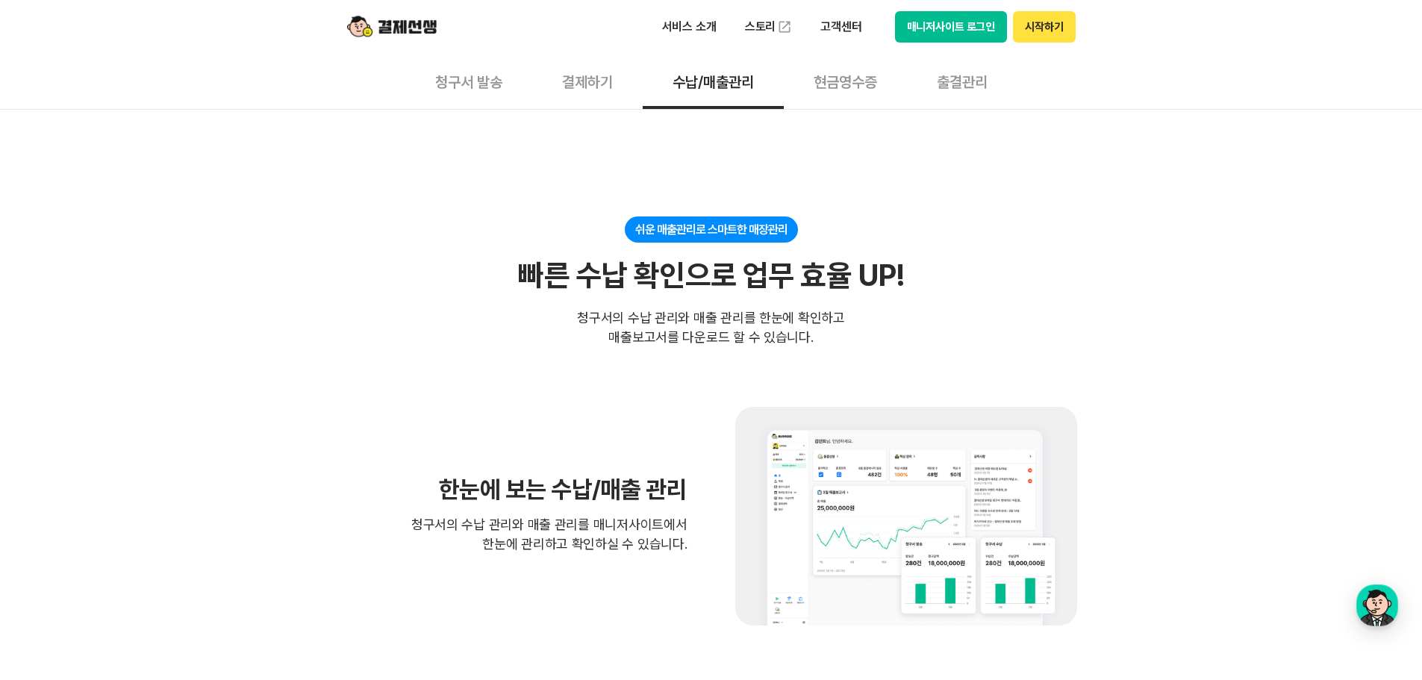
click at [1004, 507] on img at bounding box center [906, 516] width 342 height 219
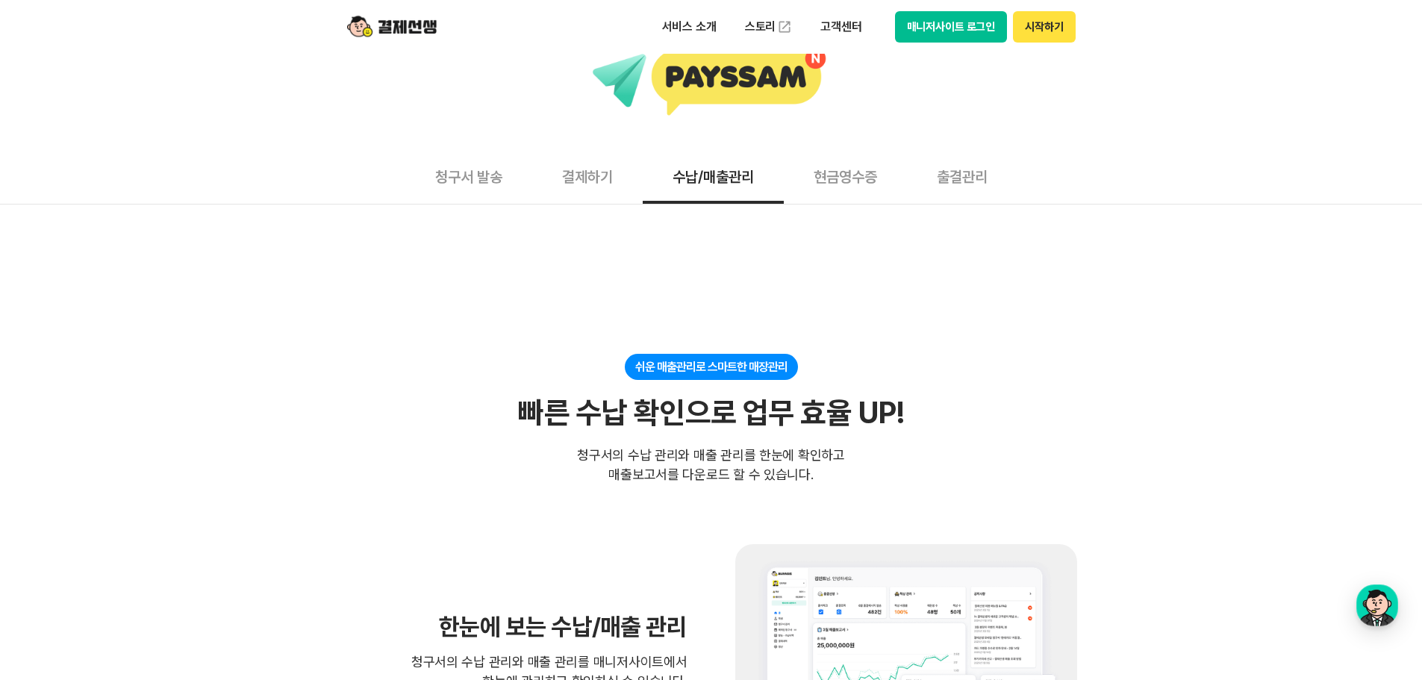
scroll to position [299, 0]
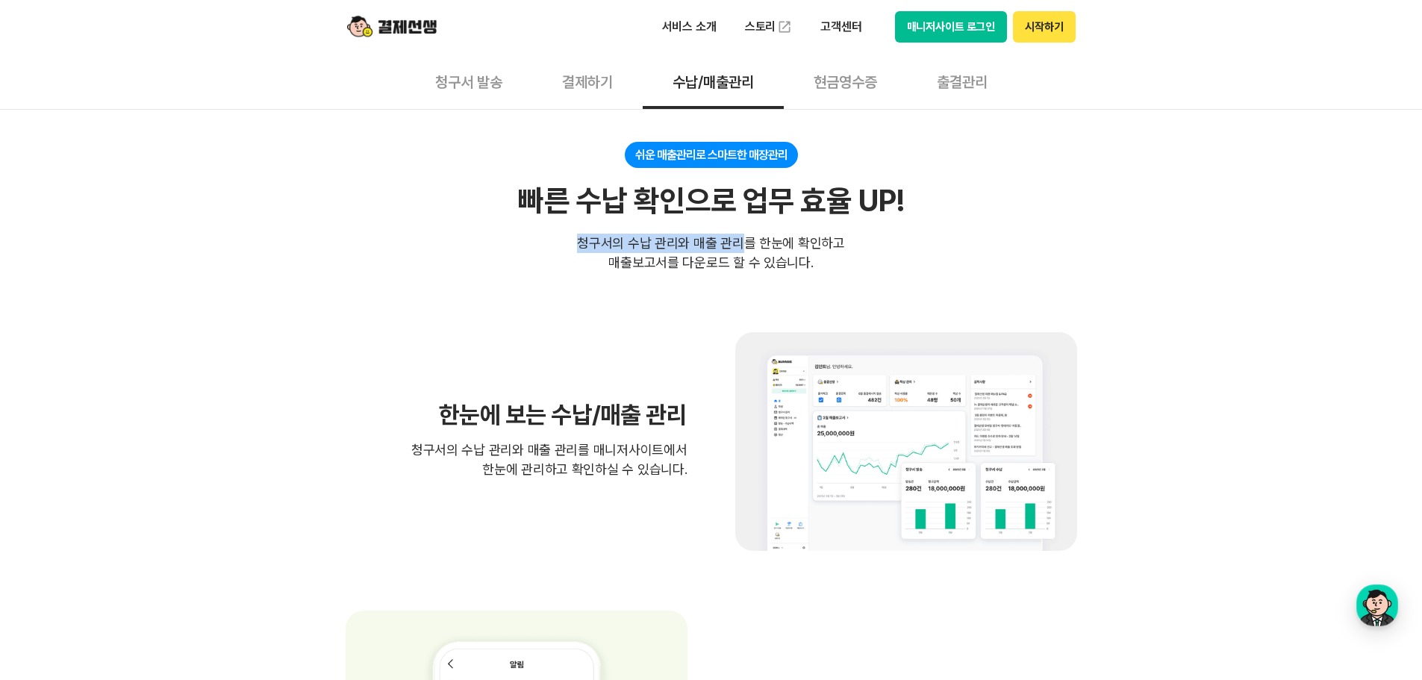
drag, startPoint x: 583, startPoint y: 237, endPoint x: 746, endPoint y: 239, distance: 163.5
click at [746, 239] on div "청구서의 수납 관리와 매출 관리를 한눈에 확인하고 매출보고서를 다운로드 할 수 있습니다." at bounding box center [711, 253] width 268 height 39
click at [578, 239] on div "쉬운 매출관리로 스마트한 매장관리 빠른 수납 확인으로 업무 효율 UP! 빠른 수납 확인으로 업무 효율 UP! 청구서의 수납 관리와 매출 관리를…" at bounding box center [711, 207] width 731 height 131
drag, startPoint x: 578, startPoint y: 239, endPoint x: 825, endPoint y: 263, distance: 247.5
click at [825, 263] on div "쉬운 매출관리로 스마트한 매장관리 빠른 수납 확인으로 업무 효율 UP! 빠른 수납 확인으로 업무 효율 UP! 청구서의 수납 관리와 매출 관리를…" at bounding box center [711, 207] width 731 height 131
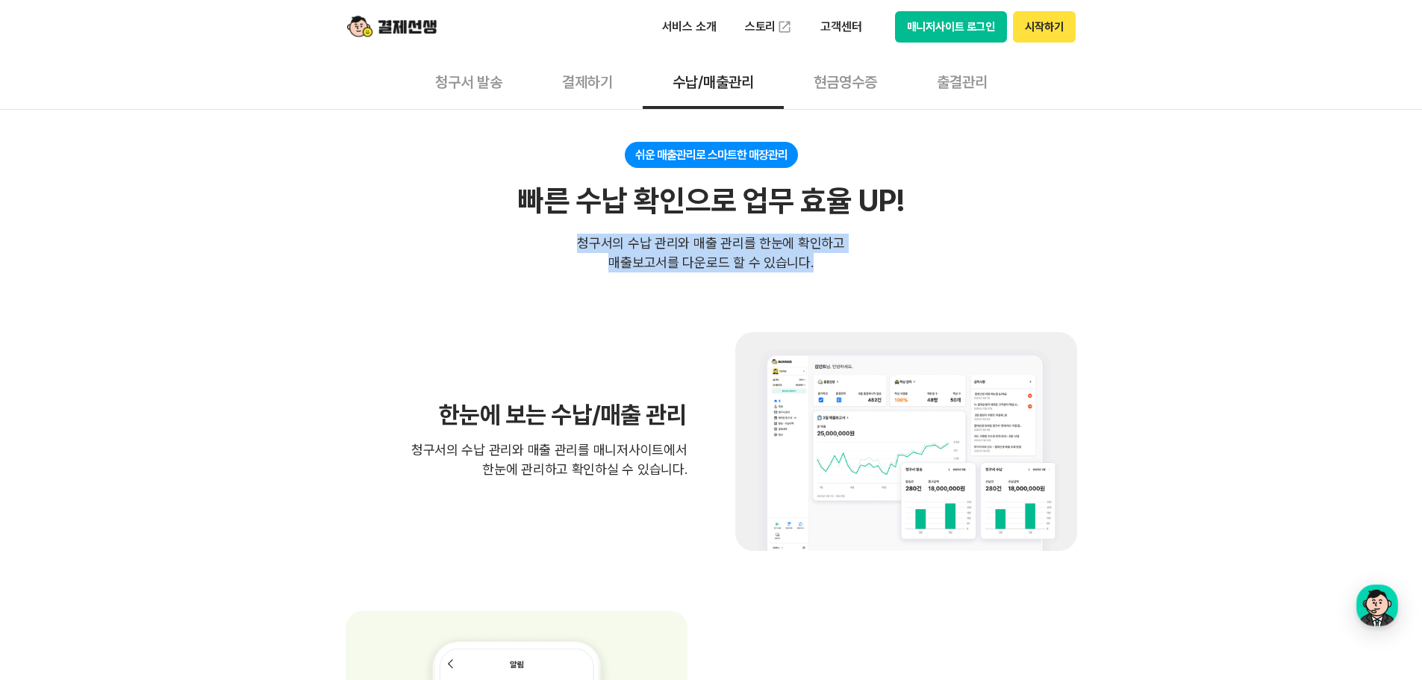
copy div "청구서의 수납 관리와 매출 관리를 한눈에 확인하고 매출보고서를 다운로드 할 수 있습니다."
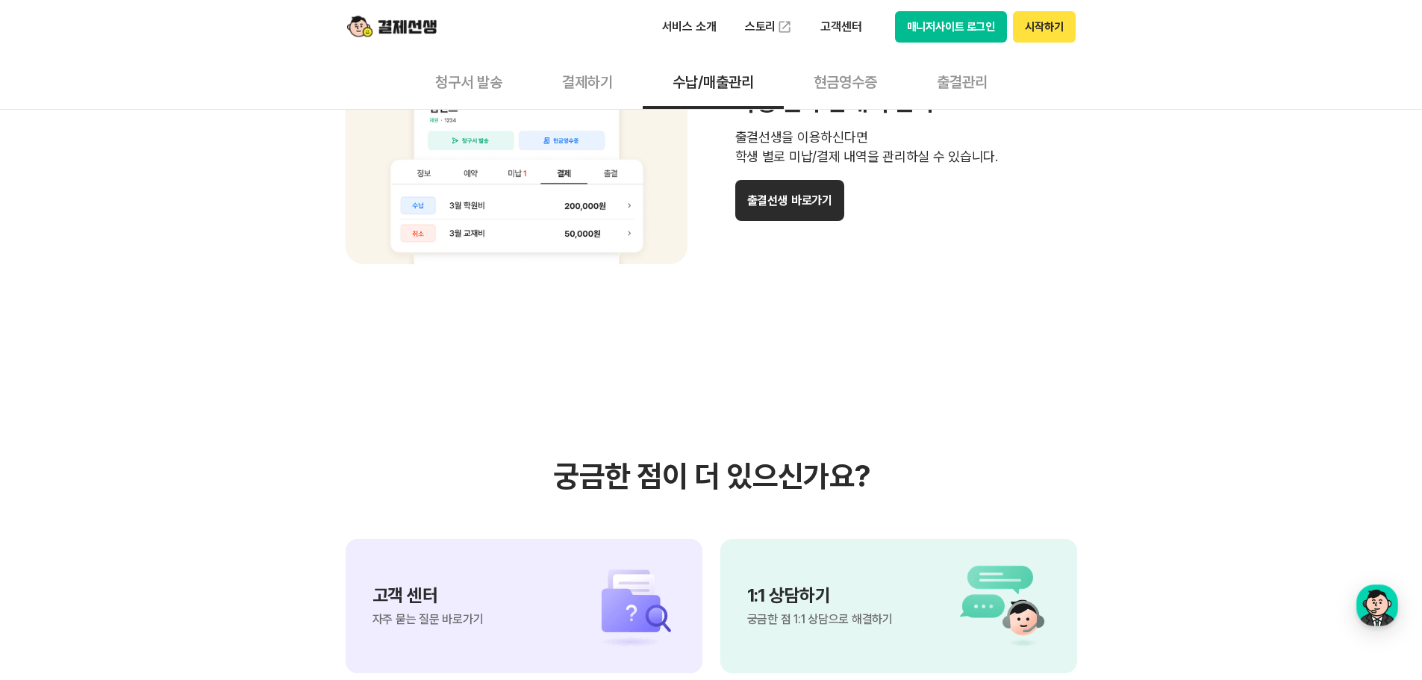
scroll to position [1418, 0]
click at [850, 88] on button "현금영수증" at bounding box center [845, 81] width 123 height 55
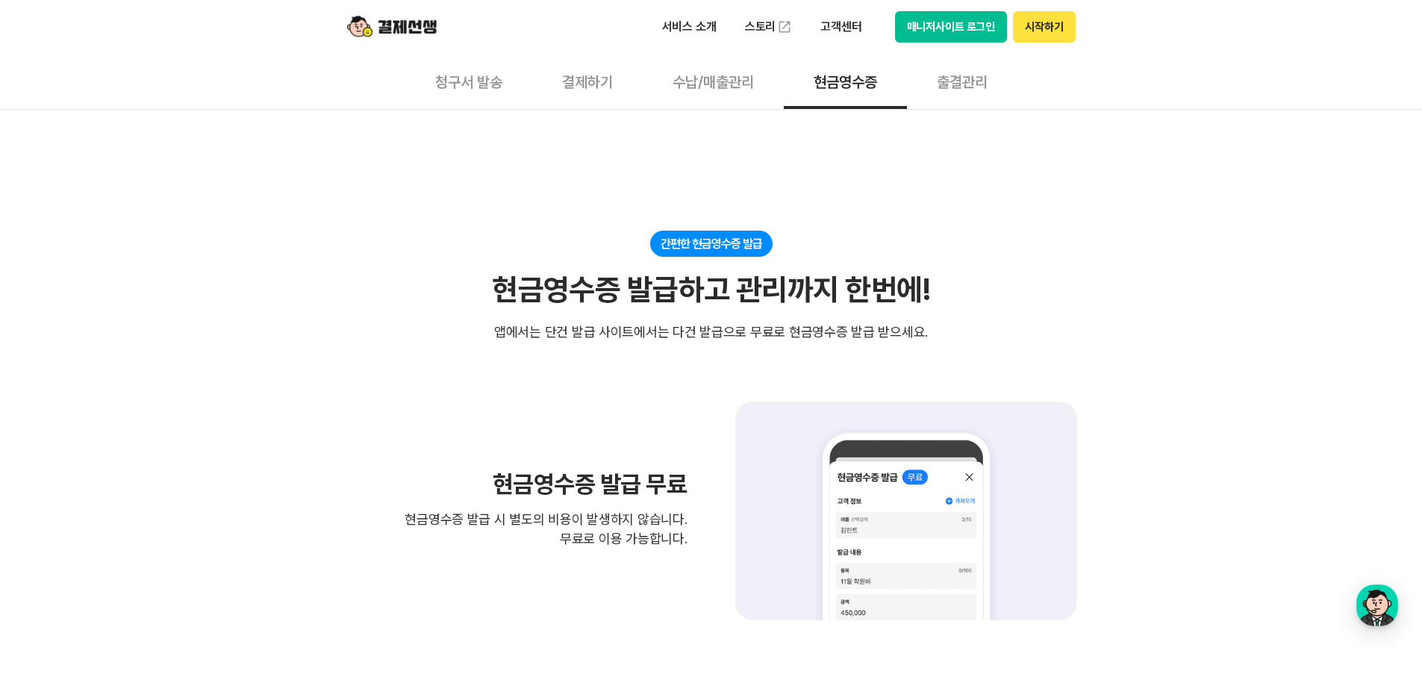
scroll to position [224, 0]
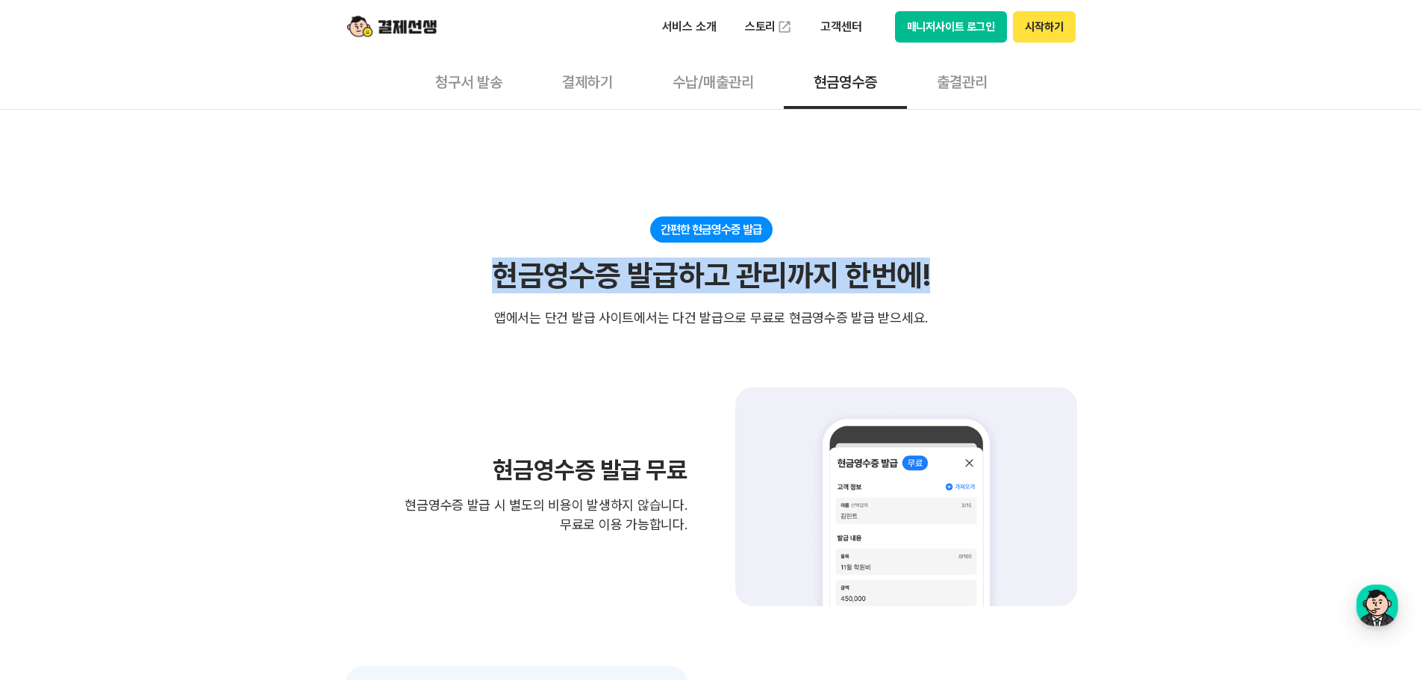
drag, startPoint x: 498, startPoint y: 272, endPoint x: 975, endPoint y: 272, distance: 476.9
click at [975, 272] on div "간편한 현금영수증 발급 현금영수증 발급하고 관리까지 한번에! 현금영수증 발급하고 관리까지 한번에! 앱에서는 단건 발급 사이트에서는 다건 발급으…" at bounding box center [711, 271] width 731 height 111
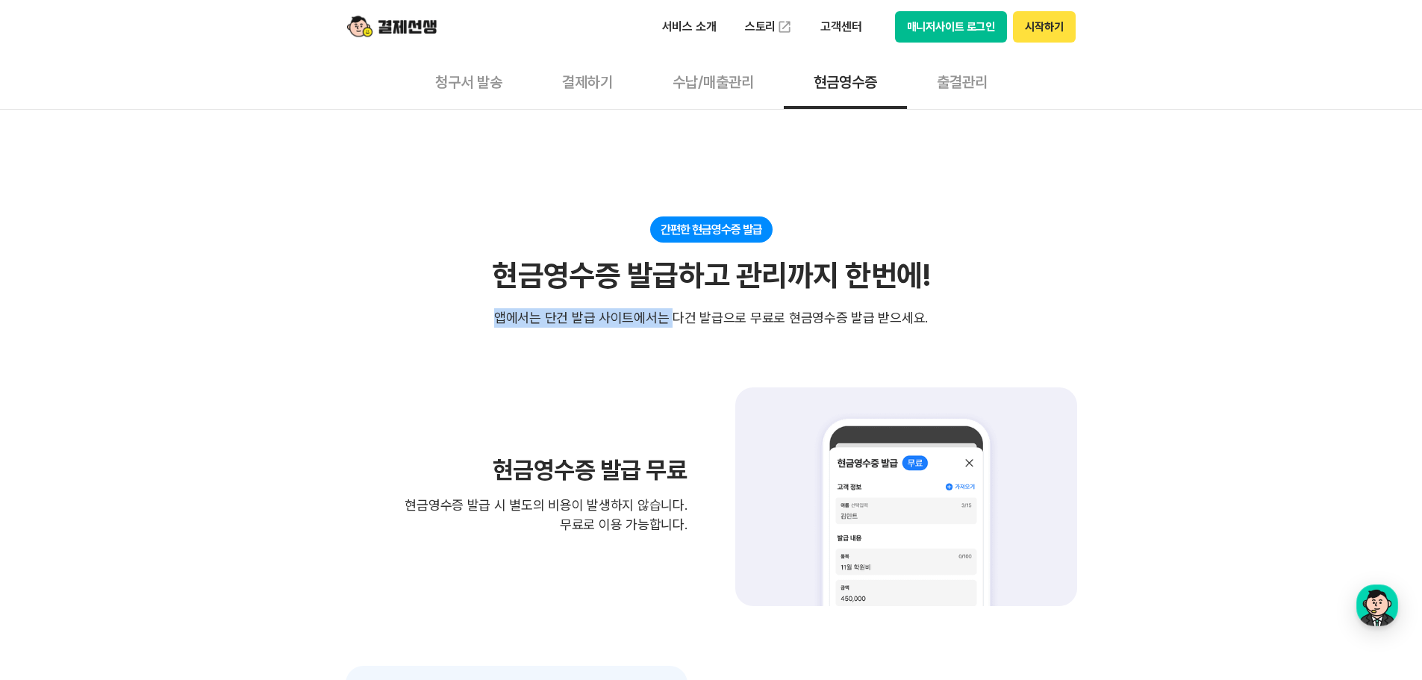
drag, startPoint x: 495, startPoint y: 316, endPoint x: 676, endPoint y: 319, distance: 181.4
click at [676, 319] on div "간편한 현금영수증 발급 현금영수증 발급하고 관리까지 한번에! 현금영수증 발급하고 관리까지 한번에! 앱에서는 단건 발급 사이트에서는 다건 발급으…" at bounding box center [711, 271] width 731 height 111
click at [667, 315] on div "앱에서는 단건 발급 사이트에서는 다건 발급으로 무료로 현금영수증 발급 받으세요." at bounding box center [711, 317] width 434 height 19
drag, startPoint x: 548, startPoint y: 317, endPoint x: 947, endPoint y: 318, distance: 399.3
click at [947, 318] on div "간편한 현금영수증 발급 현금영수증 발급하고 관리까지 한번에! 현금영수증 발급하고 관리까지 한번에! 앱에서는 단건 발급 사이트에서는 다건 발급으…" at bounding box center [711, 271] width 731 height 111
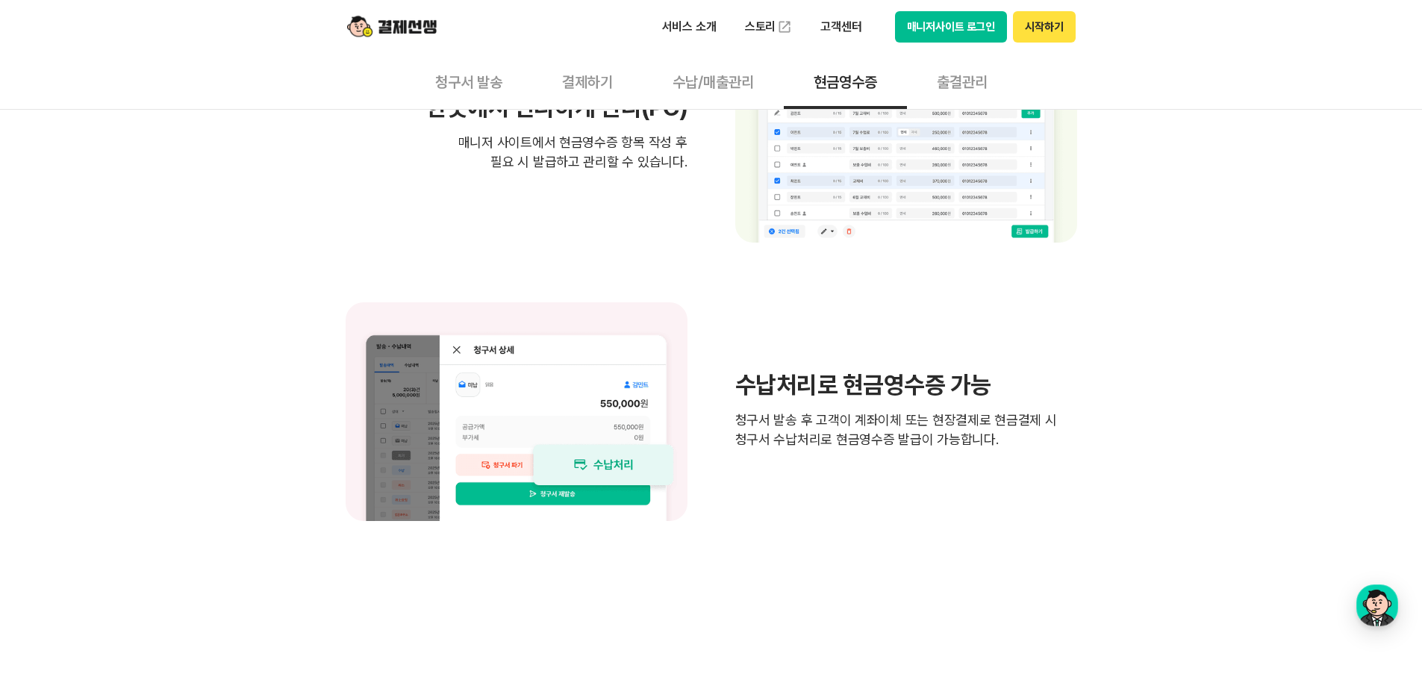
scroll to position [1194, 0]
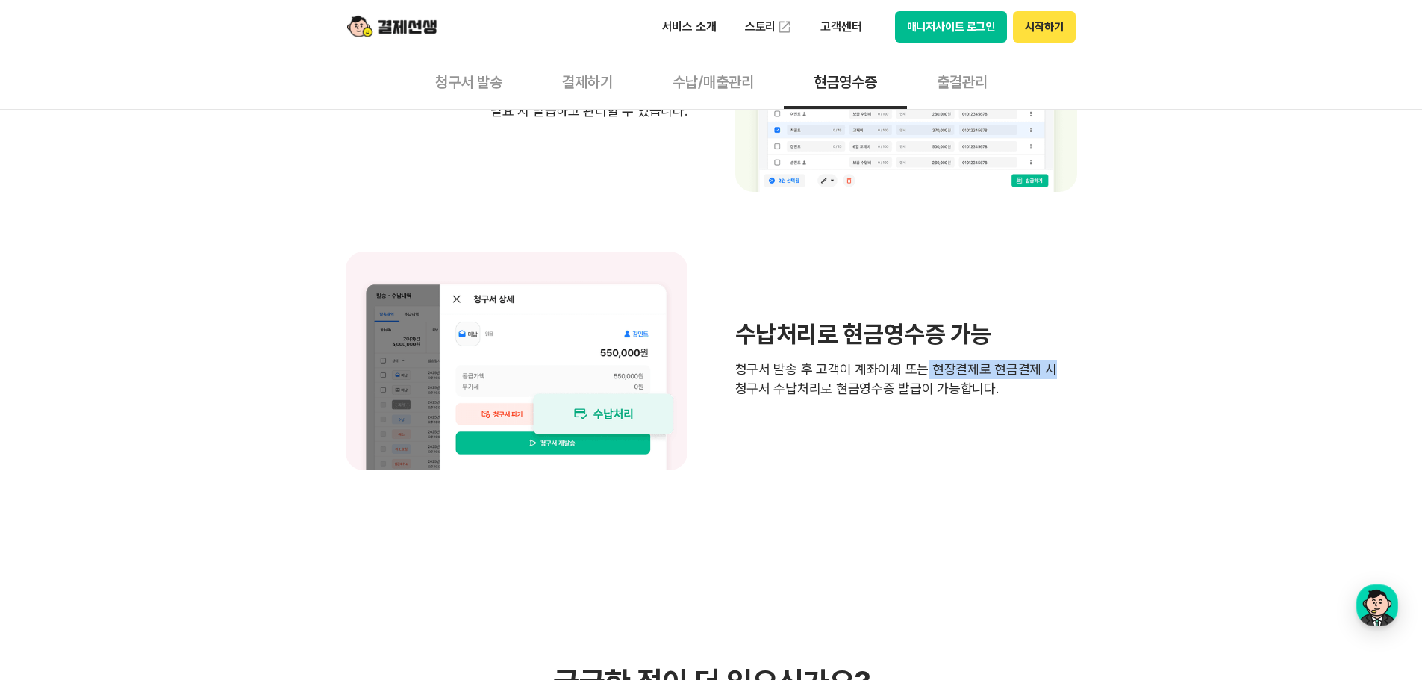
drag, startPoint x: 919, startPoint y: 368, endPoint x: 1070, endPoint y: 369, distance: 151.5
click at [1070, 369] on p "청구서 발송 후 고객이 계좌이체 또는 현장결제로 현금결제 시 청구서 수납처리로 현금영수증 발급이 가능합니다." at bounding box center [906, 379] width 342 height 39
click at [763, 399] on div "수납처리로 현금영수증 가능 청구서 발송 후 고객이 계좌이체 또는 현장결제로 현금결제 시 청구서 수납처리로 현금영수증 발급이 가능합니다." at bounding box center [711, 360] width 731 height 219
drag, startPoint x: 732, startPoint y: 390, endPoint x: 1025, endPoint y: 390, distance: 293.3
click at [1025, 390] on div "수납처리로 현금영수증 가능 청구서 발송 후 고객이 계좌이체 또는 현장결제로 현금결제 시 청구서 수납처리로 현금영수증 발급이 가능합니다." at bounding box center [711, 360] width 731 height 219
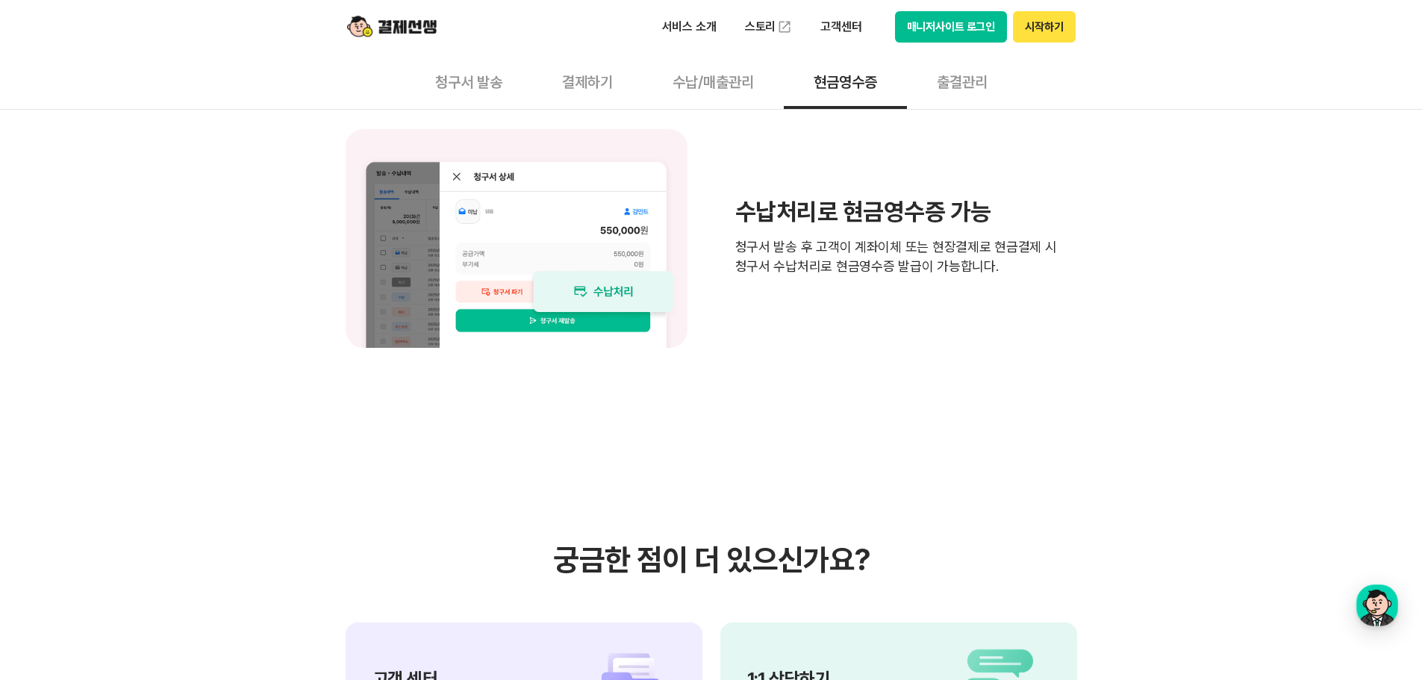
scroll to position [1045, 0]
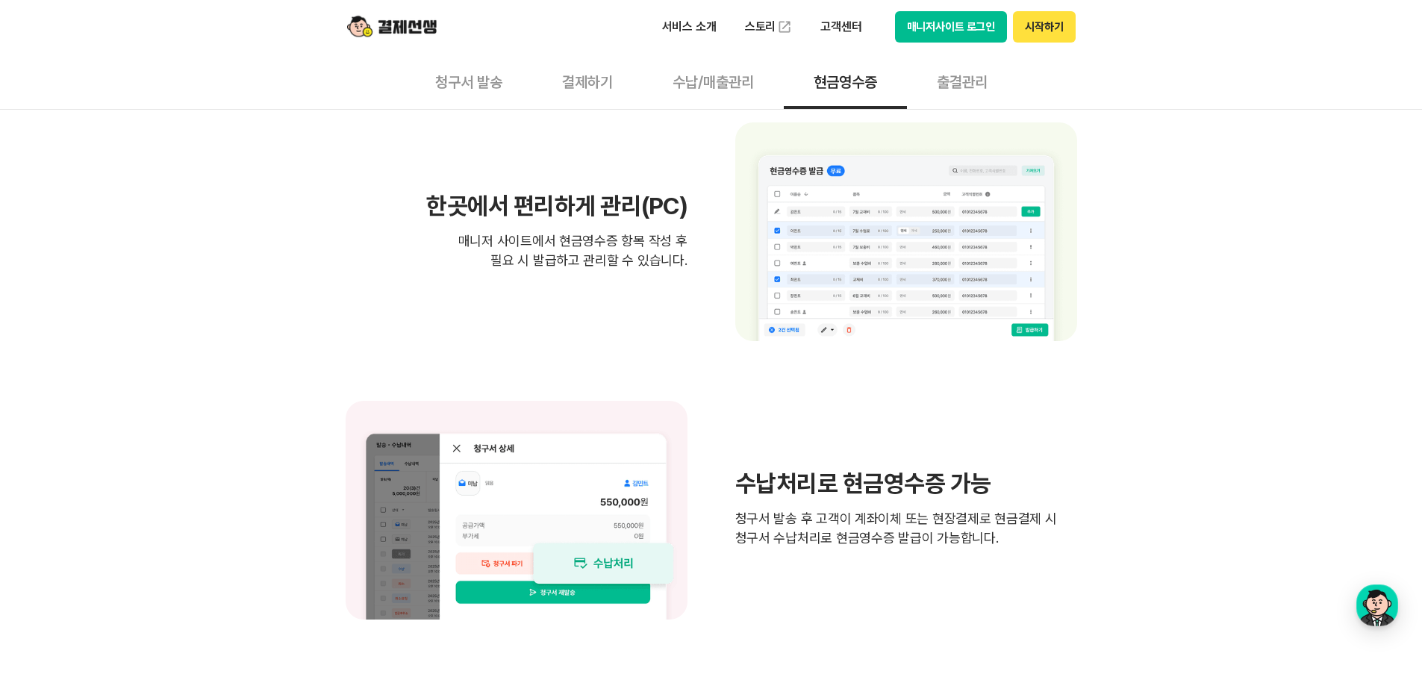
click at [969, 86] on button "출결관리" at bounding box center [962, 81] width 110 height 55
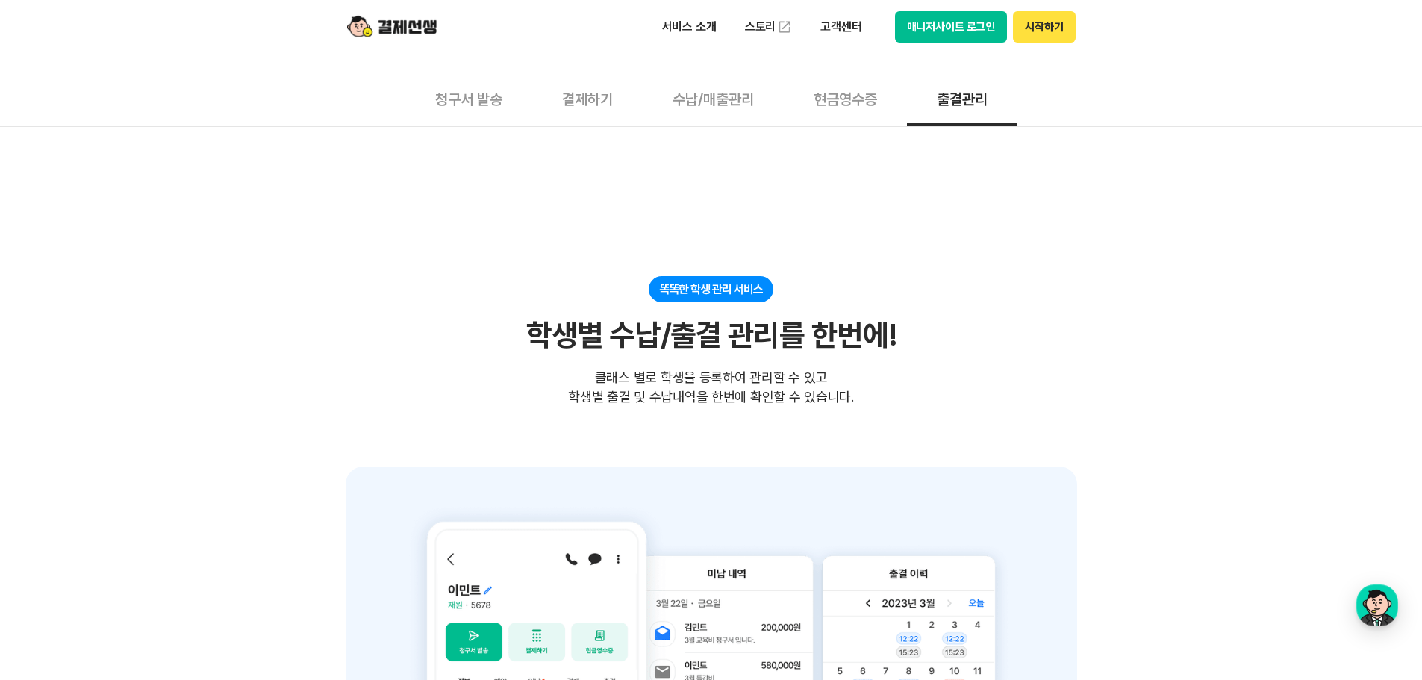
scroll to position [224, 0]
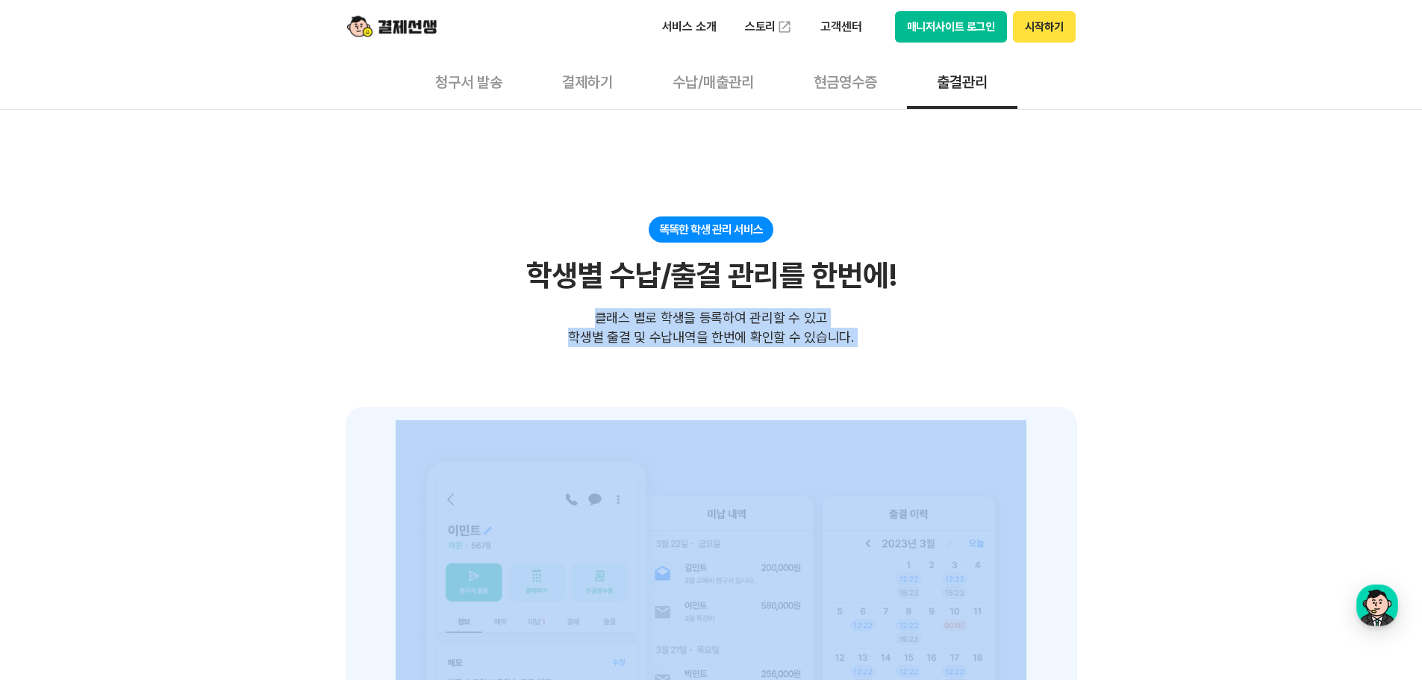
drag, startPoint x: 597, startPoint y: 317, endPoint x: 904, endPoint y: 350, distance: 309.2
click at [904, 350] on section "똑똑한 학생 관리 서비스 학생별 수납/출결 관리를 한번에! 클래스 별로 학생을 등록하여 관리할 수 있고 학생별 출결 및 수납내역을 한번에 확인…" at bounding box center [711, 505] width 731 height 578
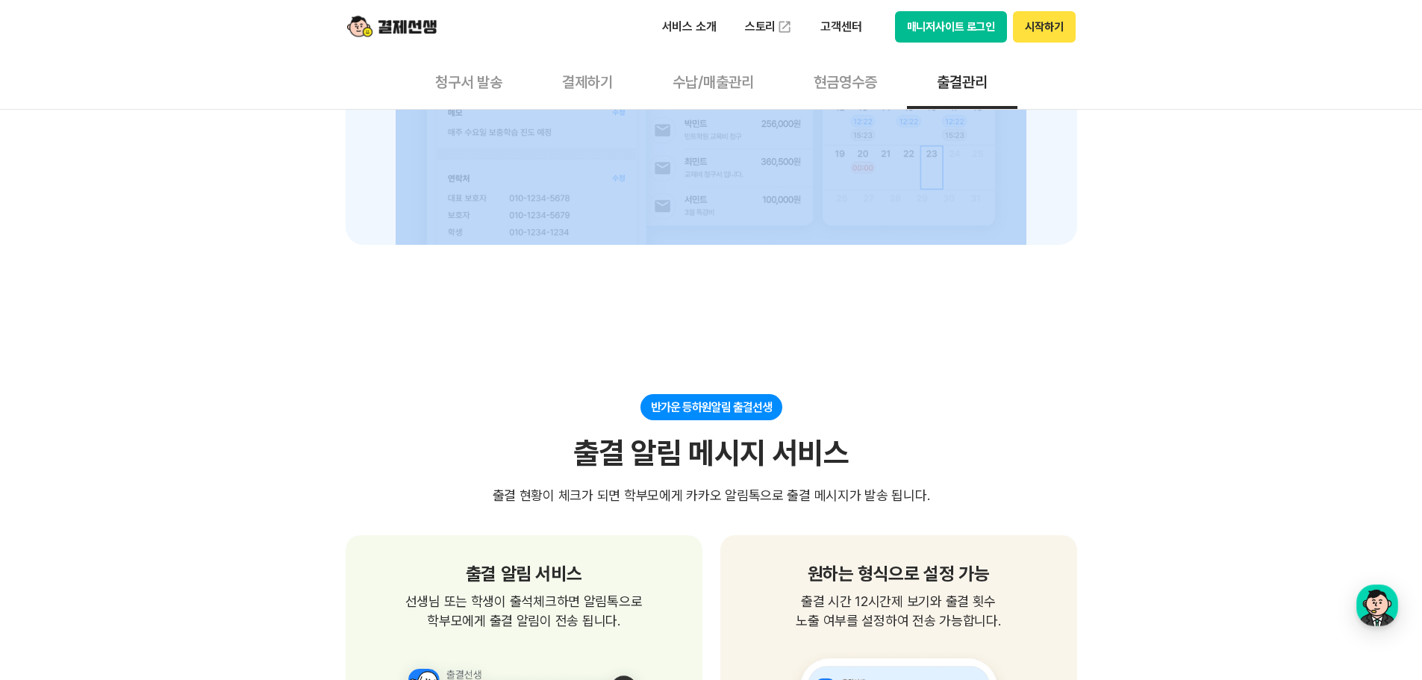
scroll to position [896, 0]
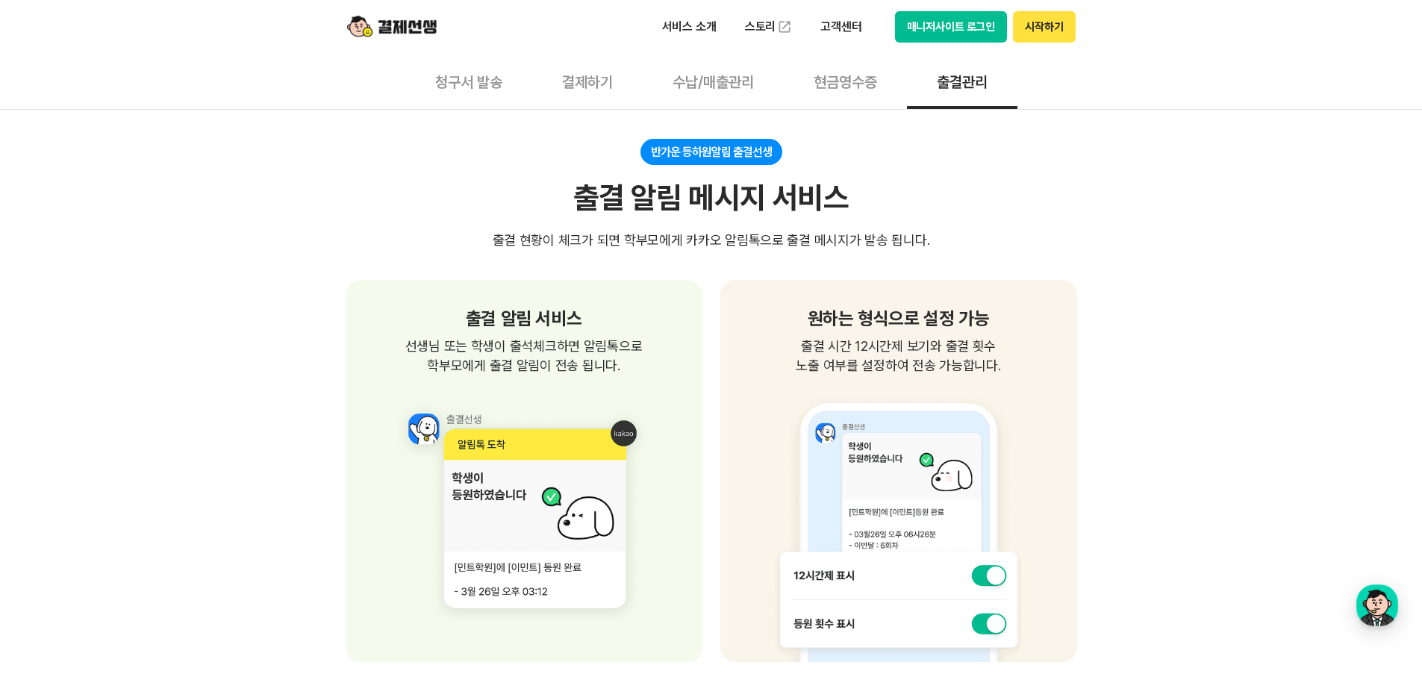
scroll to position [1045, 0]
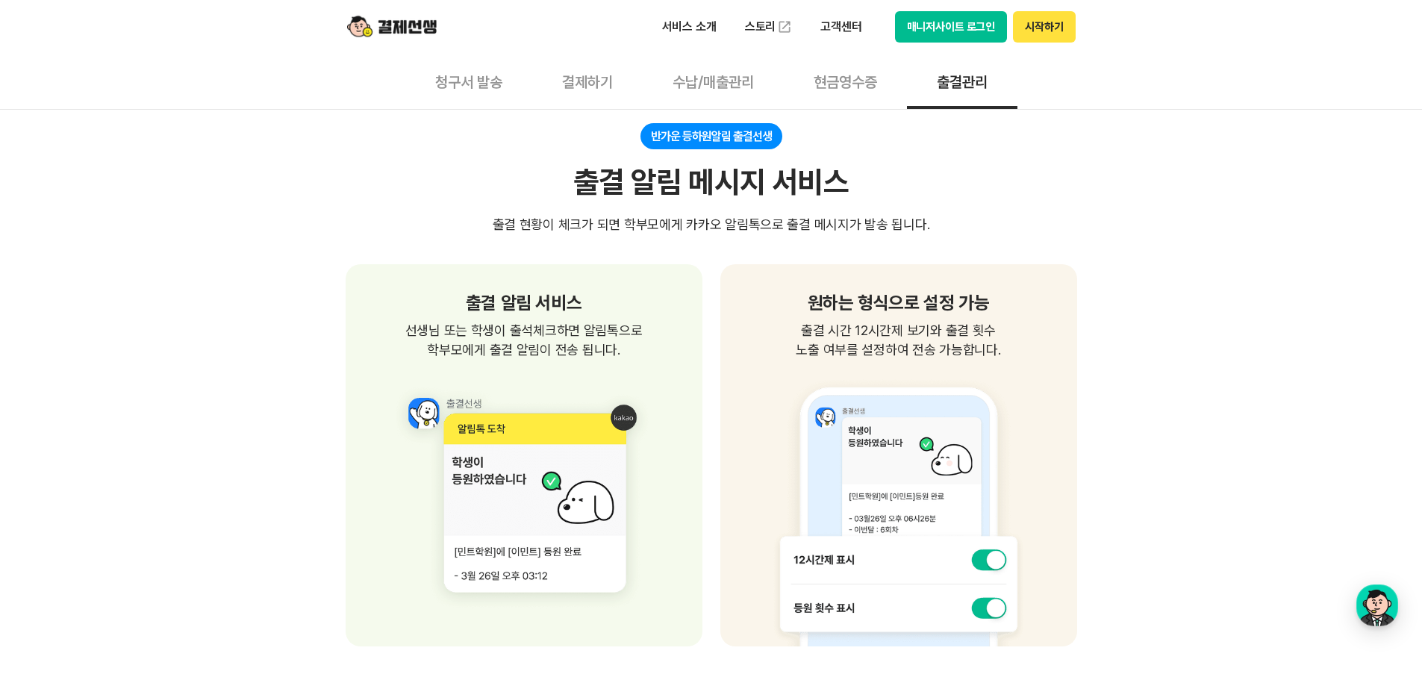
drag, startPoint x: 434, startPoint y: 351, endPoint x: 625, endPoint y: 354, distance: 191.8
click at [625, 354] on span "선생님 또는 학생이 출석체크하면 알림톡으로 학부모에게 출결 알림이 전송 됩니다." at bounding box center [523, 340] width 321 height 39
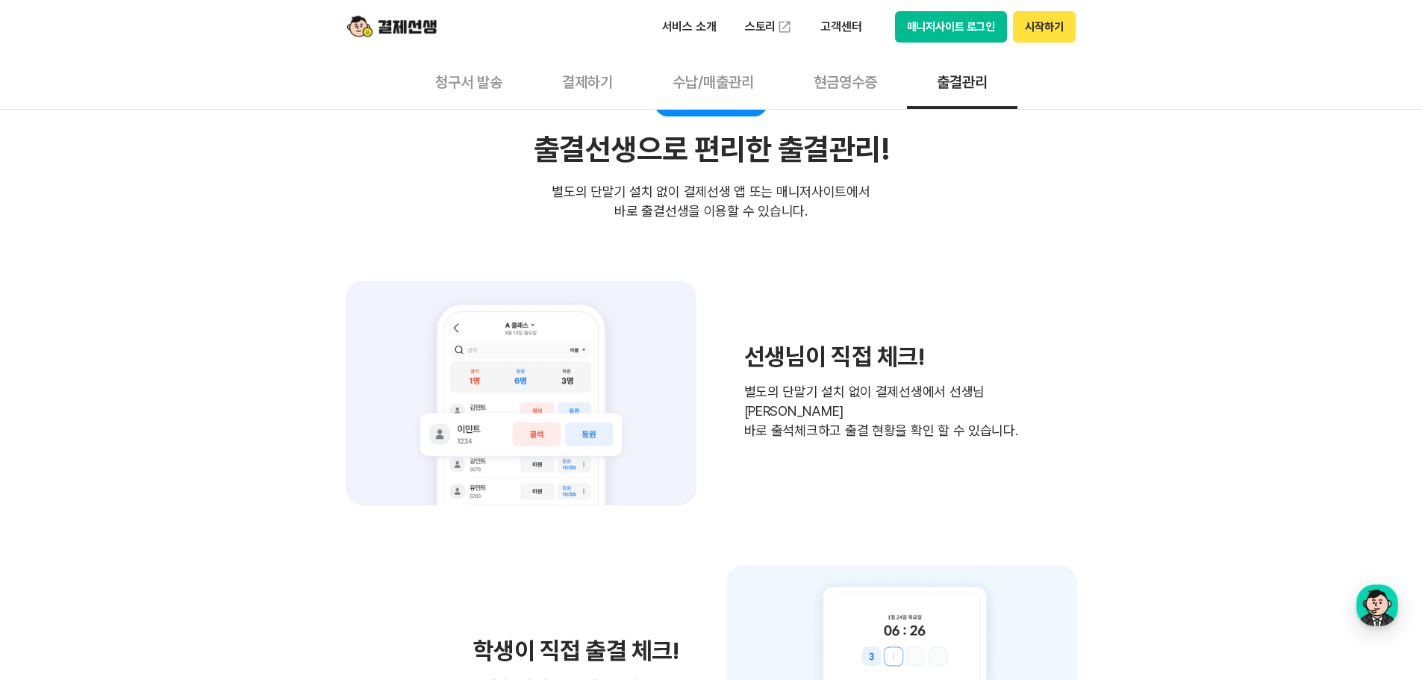
scroll to position [2015, 0]
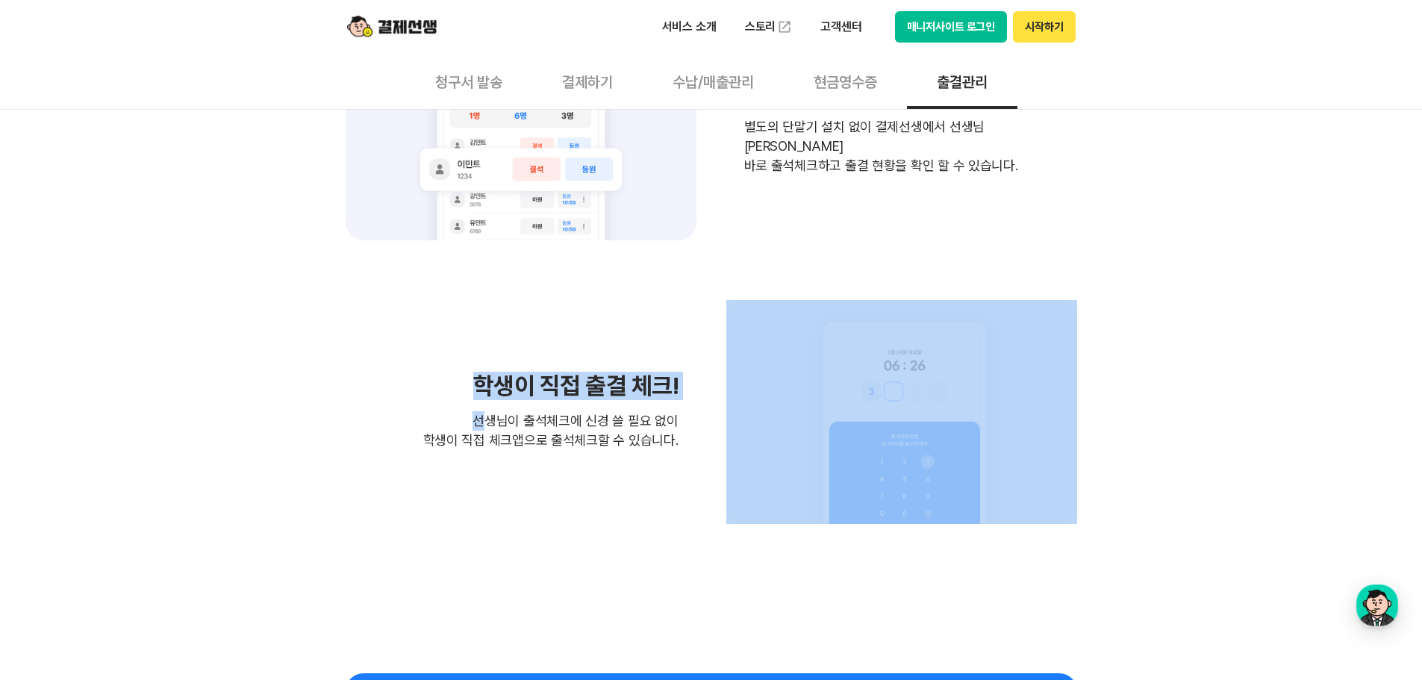
drag, startPoint x: 488, startPoint y: 419, endPoint x: 705, endPoint y: 443, distance: 218.5
click at [705, 443] on div "학생이 직접 출결 체크! 선생님이 출석체크에 신경 쓸 필요 없이 학생이 직접 체크앱으로 출석체크할 수 있습니다." at bounding box center [711, 412] width 731 height 224
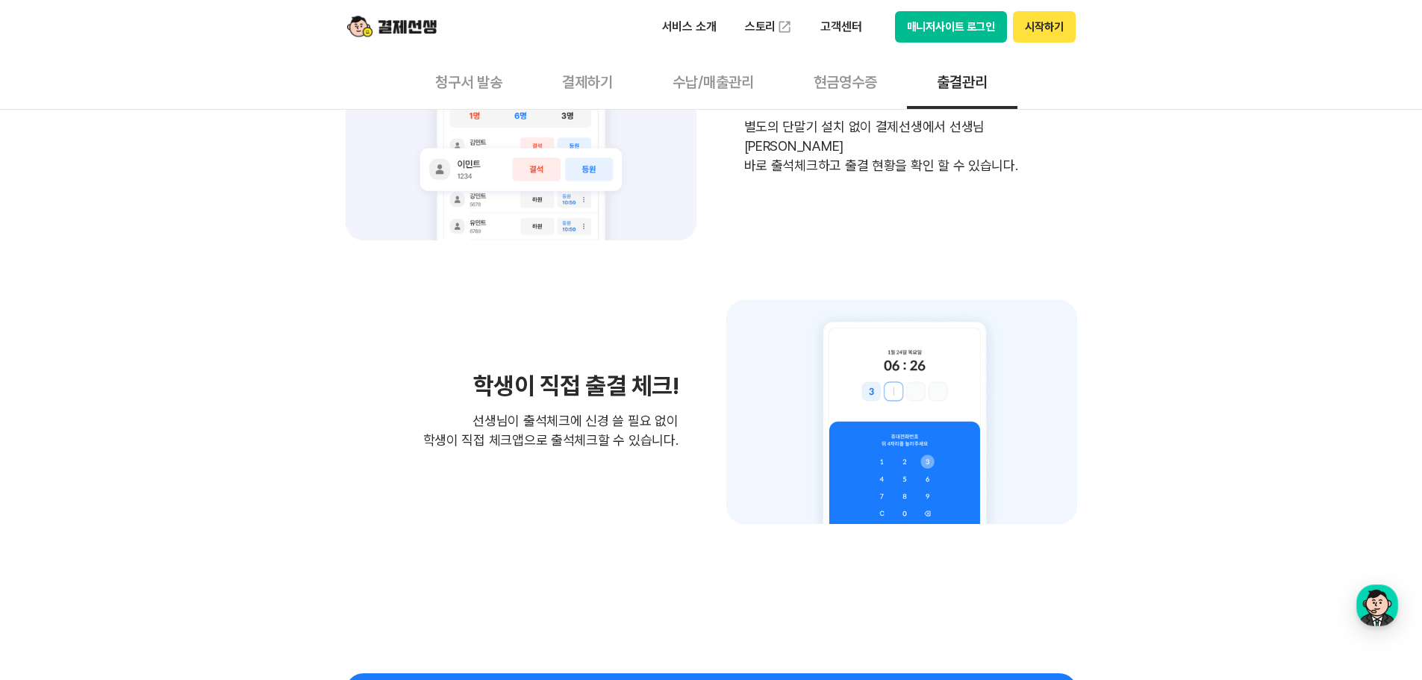
click at [651, 487] on div "학생이 직접 출결 체크! 선생님이 출석체크에 신경 쓸 필요 없이 학생이 직접 체크앱으로 출석체크할 수 있습니다." at bounding box center [711, 412] width 731 height 224
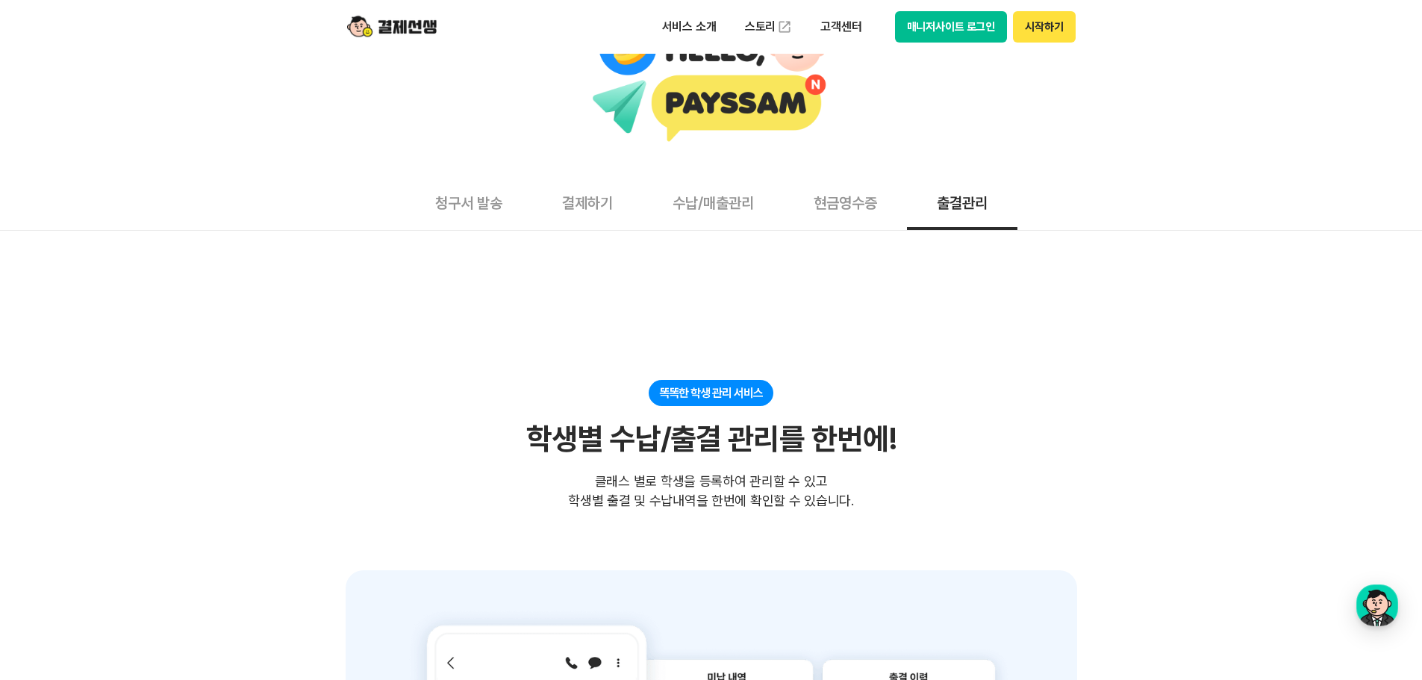
scroll to position [0, 0]
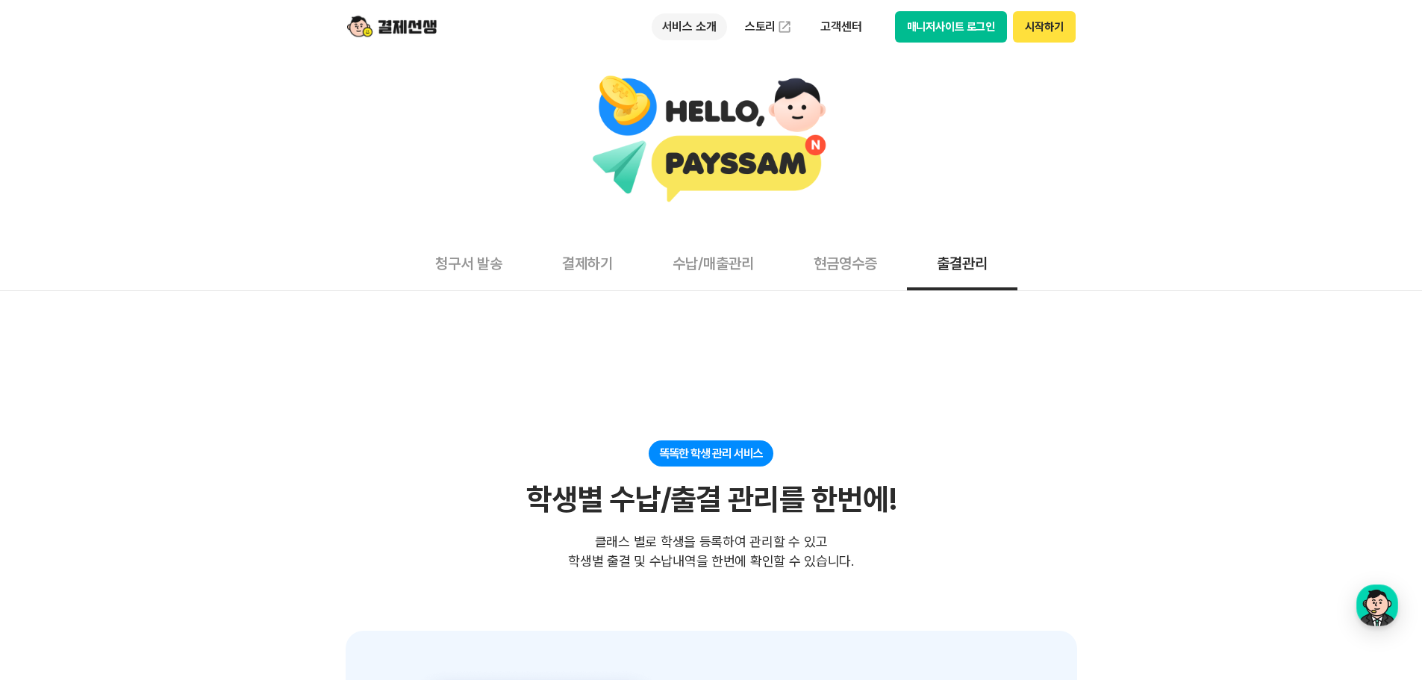
click at [690, 28] on p "서비스 소개" at bounding box center [689, 26] width 75 height 27
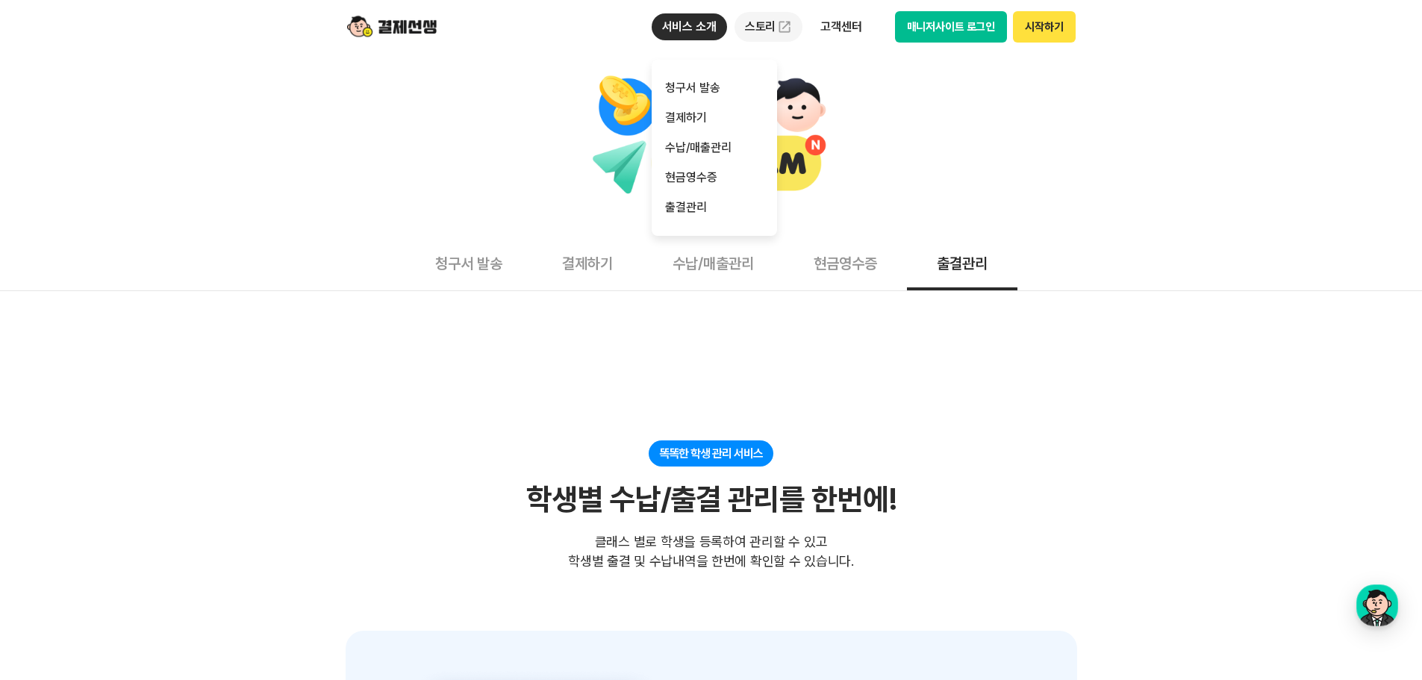
click at [759, 25] on link "스토리" at bounding box center [768, 27] width 69 height 30
